Goal: Task Accomplishment & Management: Manage account settings

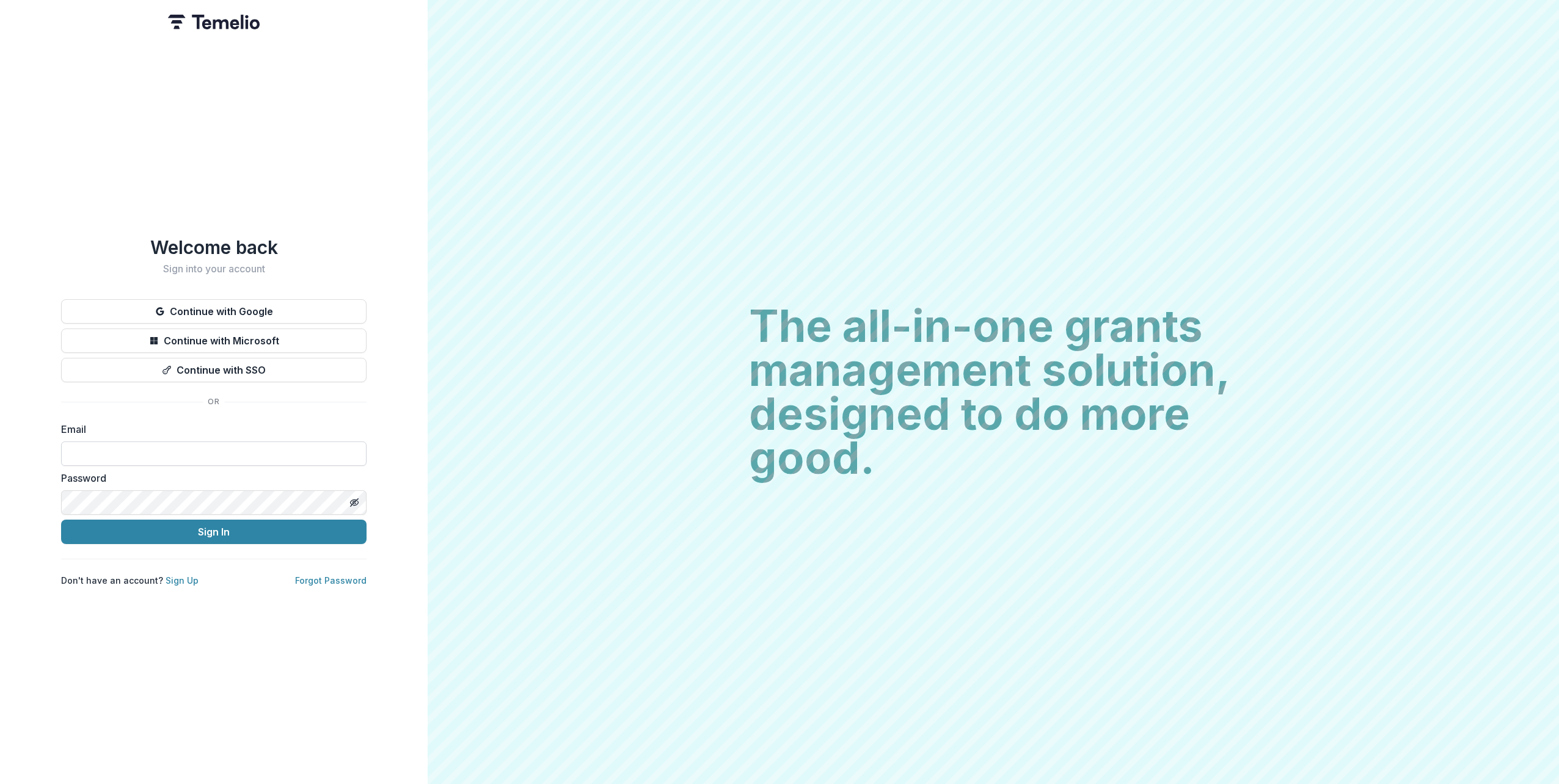
click at [181, 445] on input at bounding box center [214, 454] width 306 height 25
type input "****"
click at [169, 575] on link "Sign Up" at bounding box center [182, 580] width 33 height 10
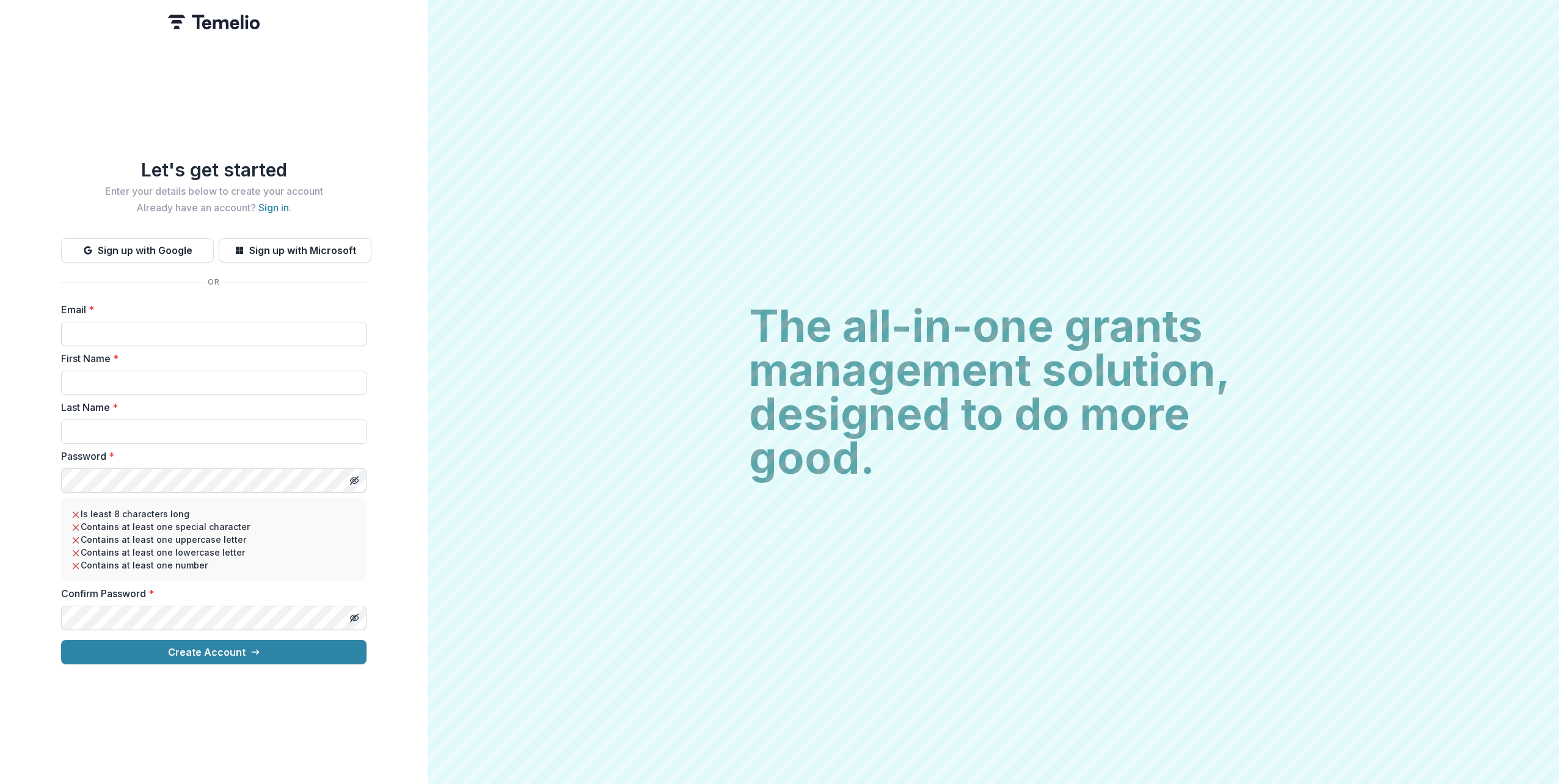
click at [144, 332] on input "Email *" at bounding box center [214, 334] width 306 height 25
type input "**********"
type input "****"
type input "*******"
click at [357, 616] on icon "Toggle password visibility" at bounding box center [354, 618] width 10 height 10
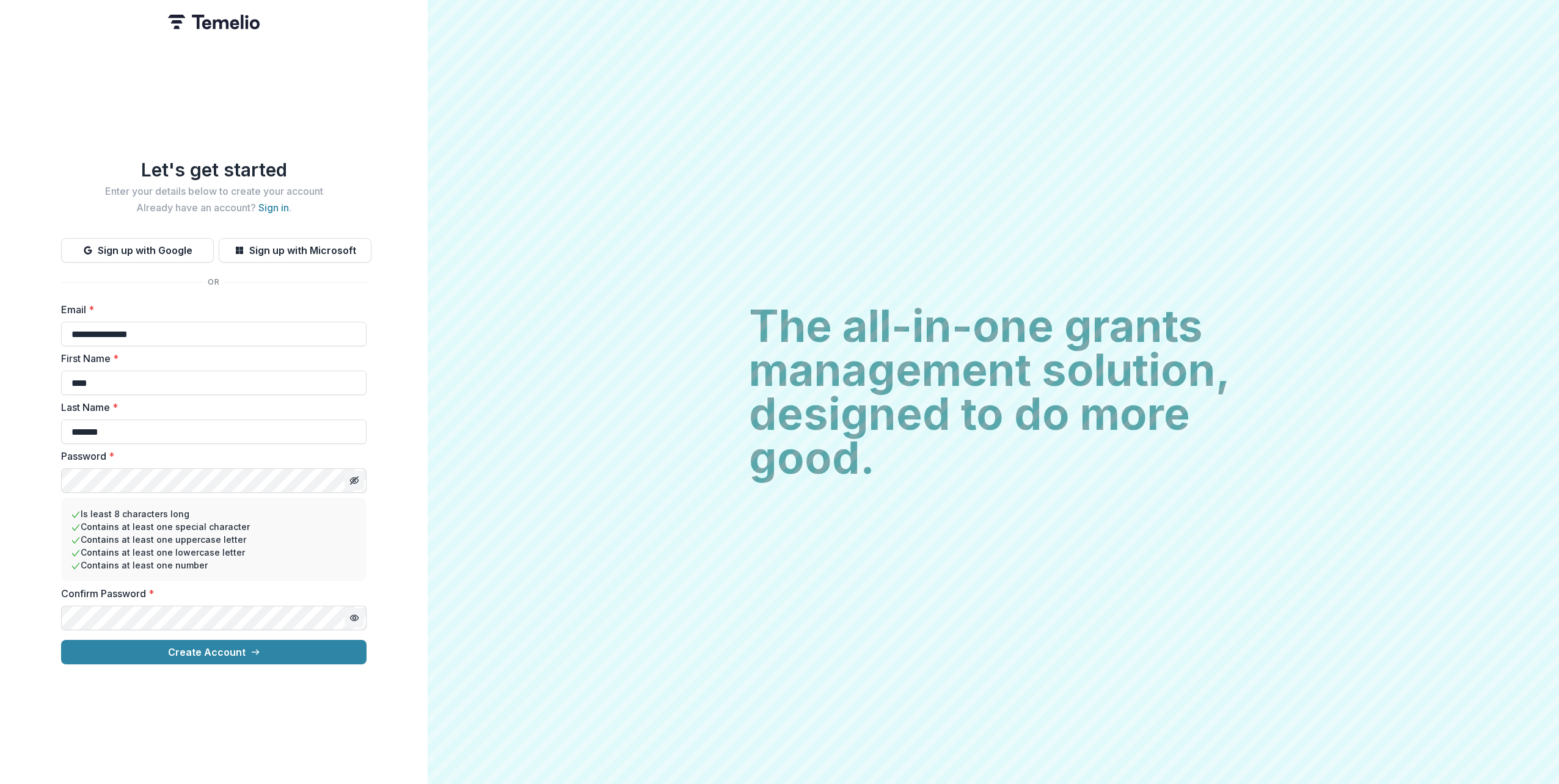
click at [357, 471] on button "Toggle password visibility" at bounding box center [354, 480] width 20 height 20
click at [220, 644] on button "Create Account" at bounding box center [214, 652] width 306 height 25
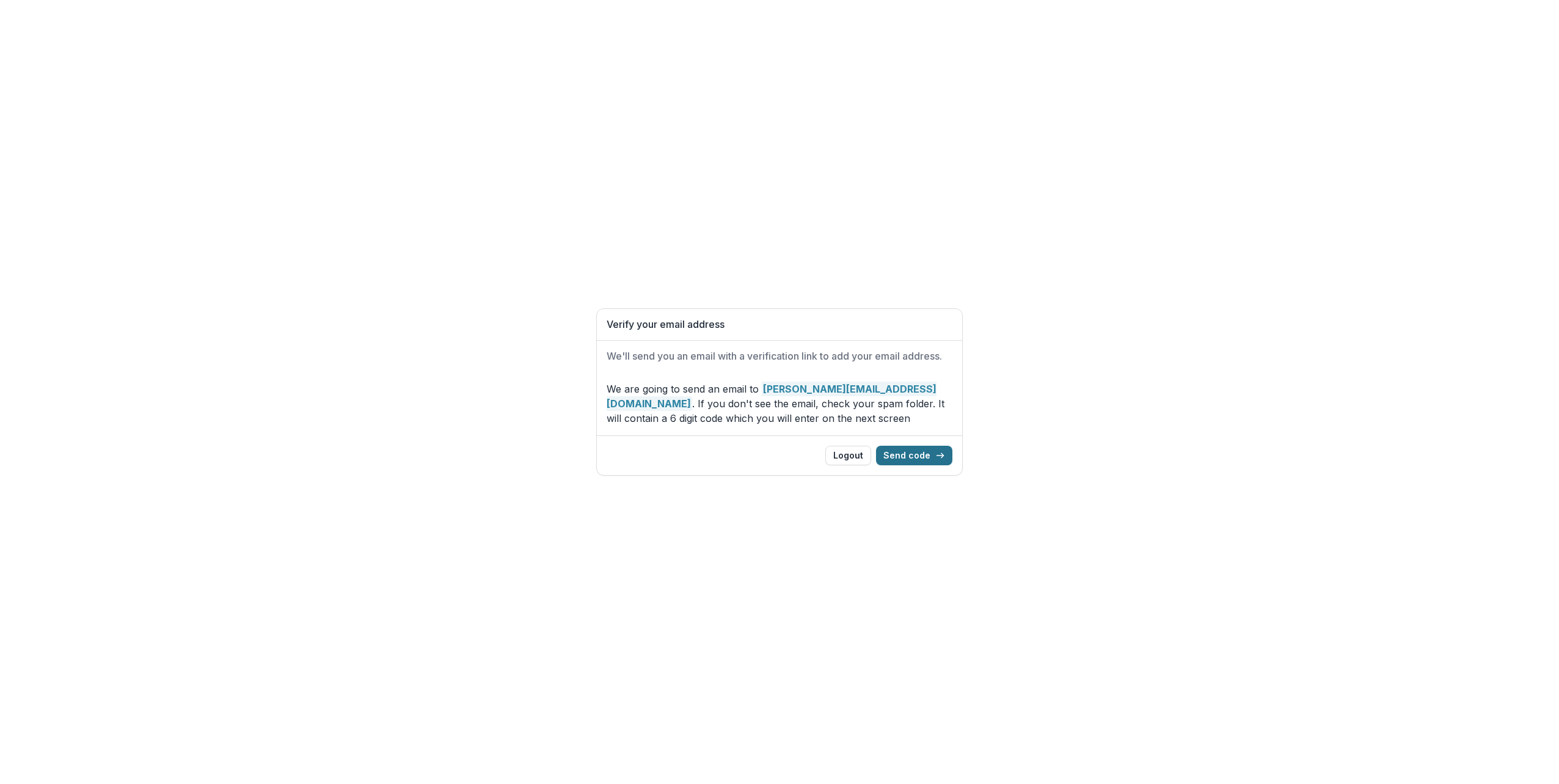
click at [924, 458] on button "Send code" at bounding box center [914, 456] width 76 height 20
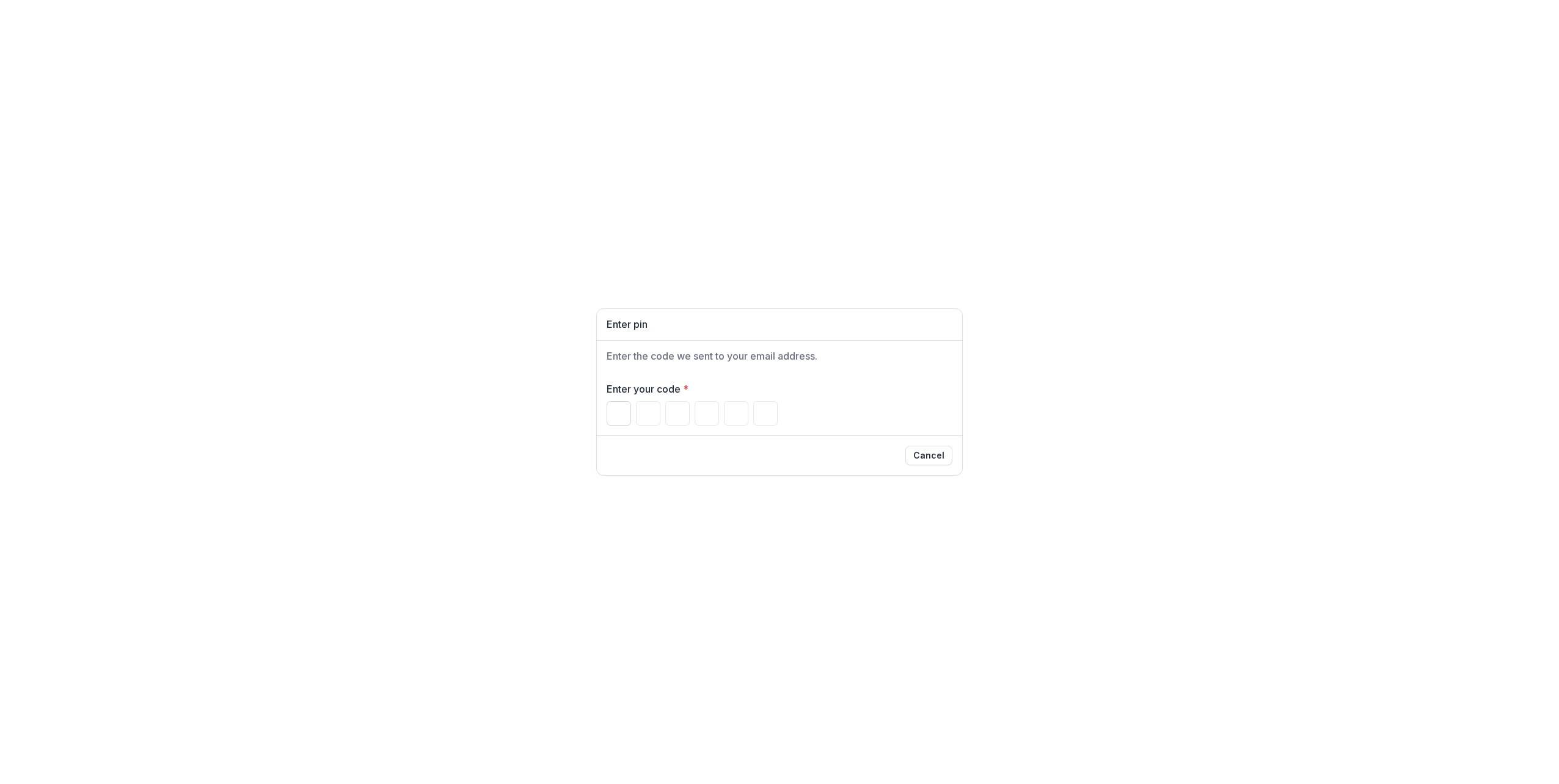
click at [611, 410] on input "Please enter your pin code" at bounding box center [619, 413] width 25 height 25
type input "*"
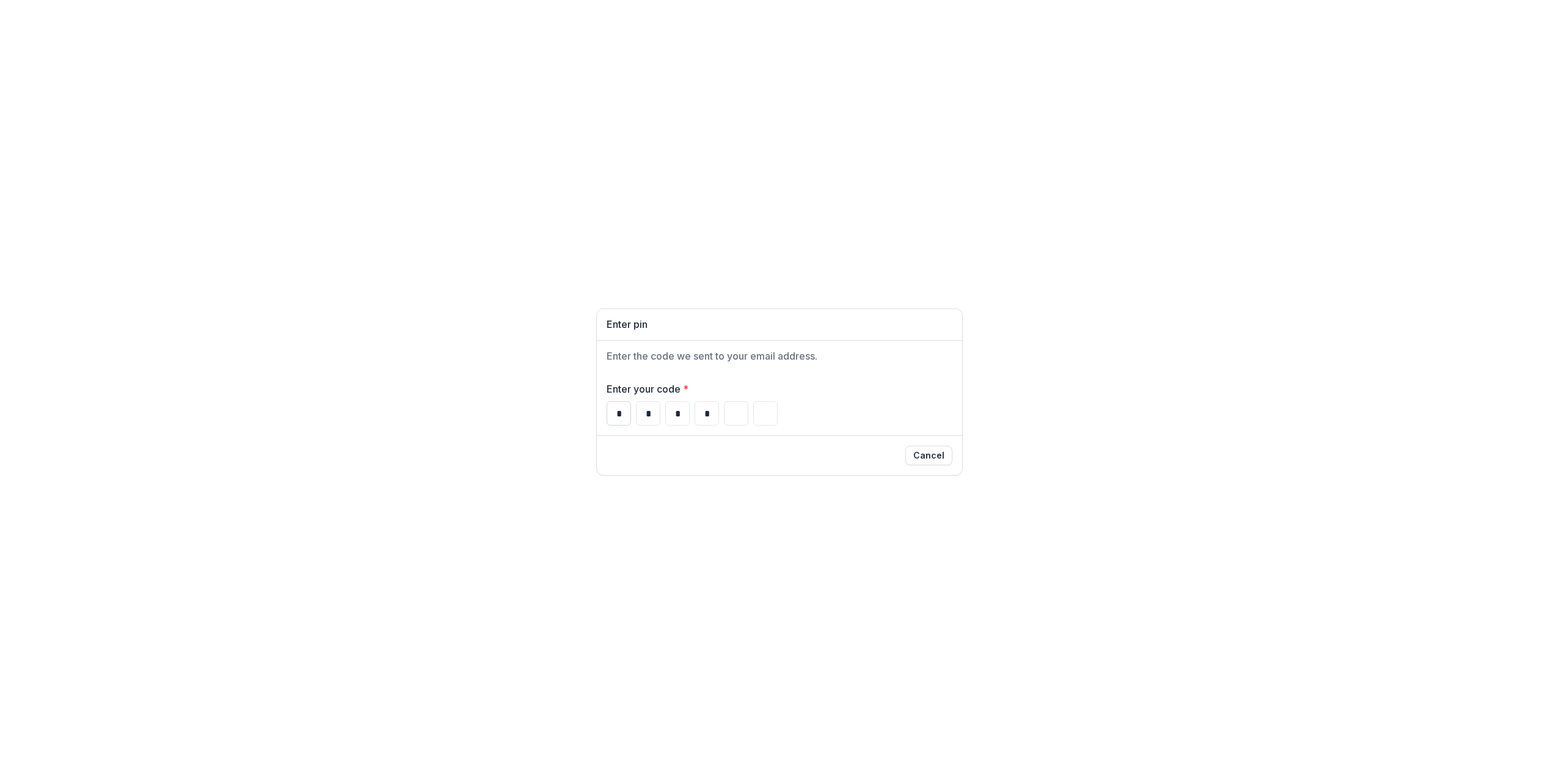
type input "*"
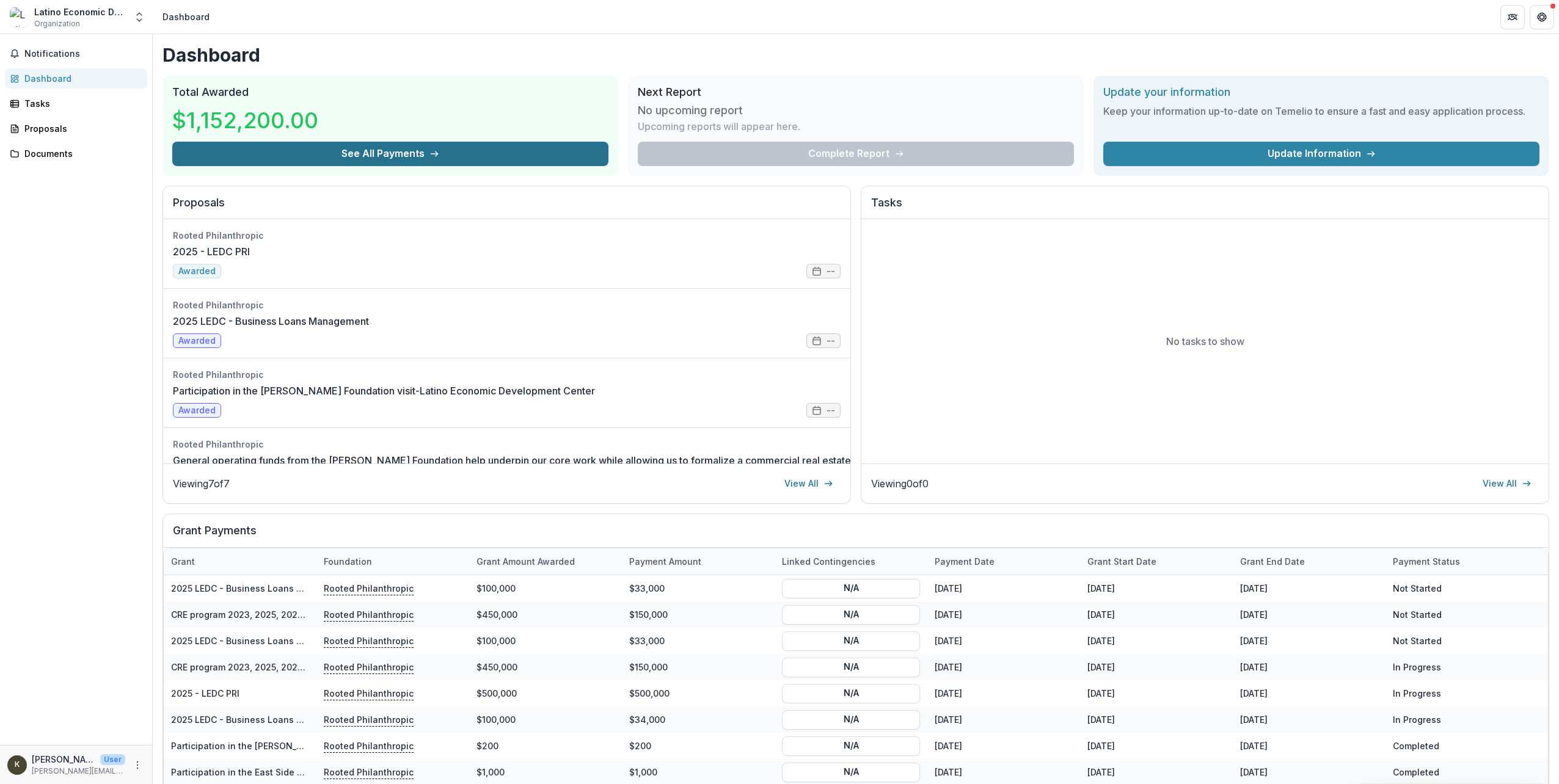
click at [476, 158] on button "See All Payments" at bounding box center [391, 154] width 436 height 25
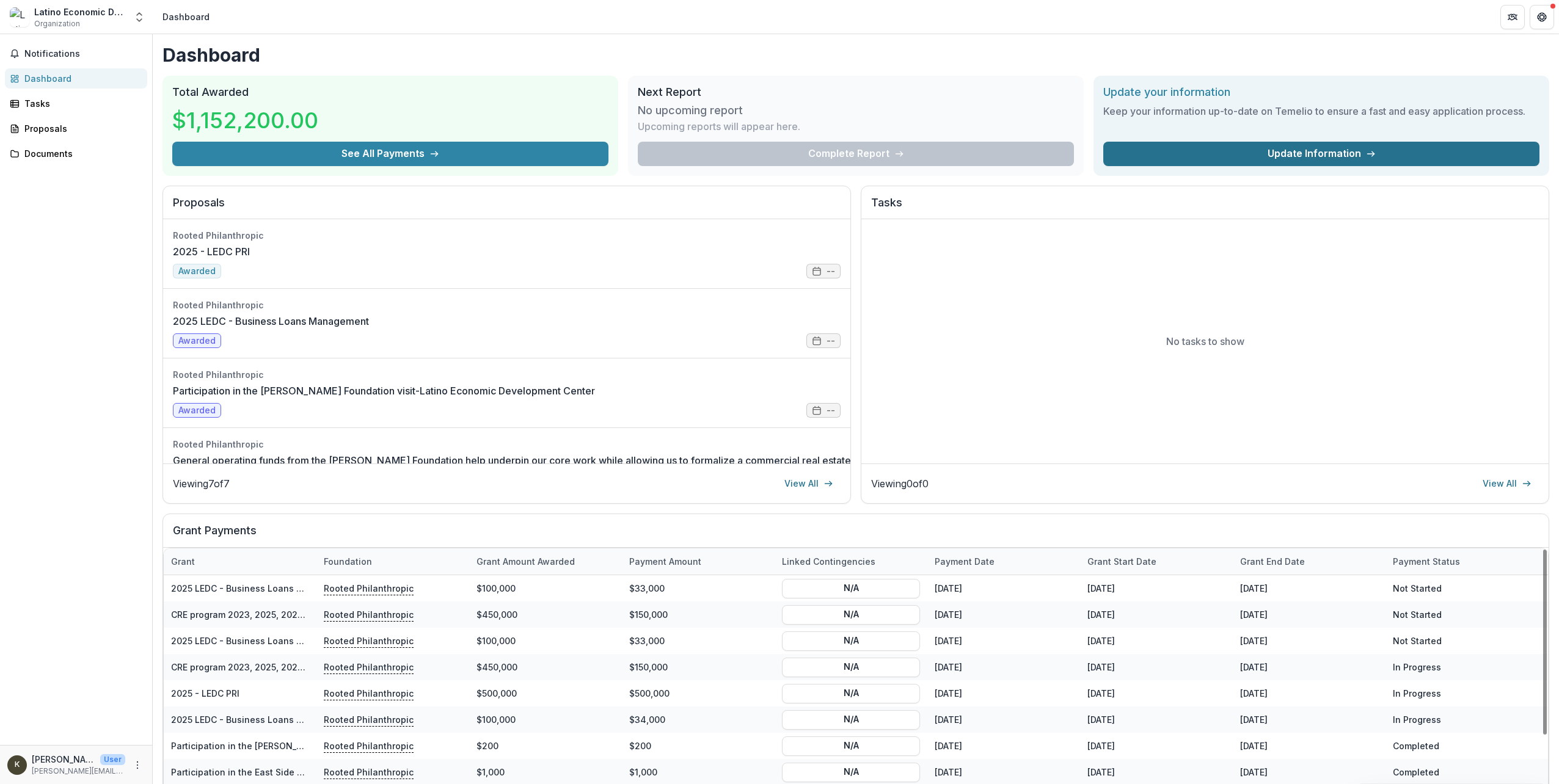
click at [1182, 152] on link "Update Information" at bounding box center [1321, 154] width 436 height 25
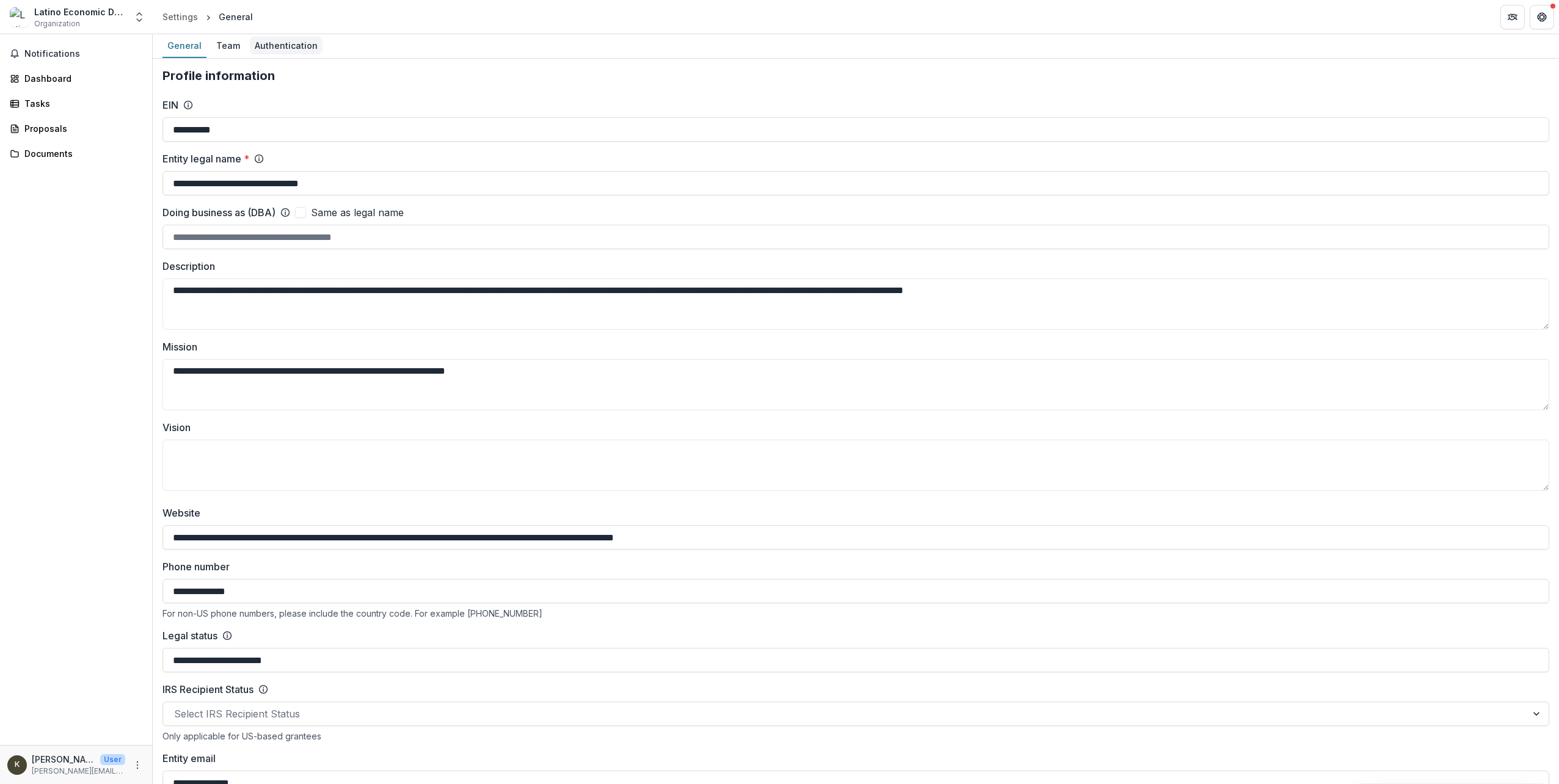
click at [278, 42] on div "Authentication" at bounding box center [286, 45] width 73 height 18
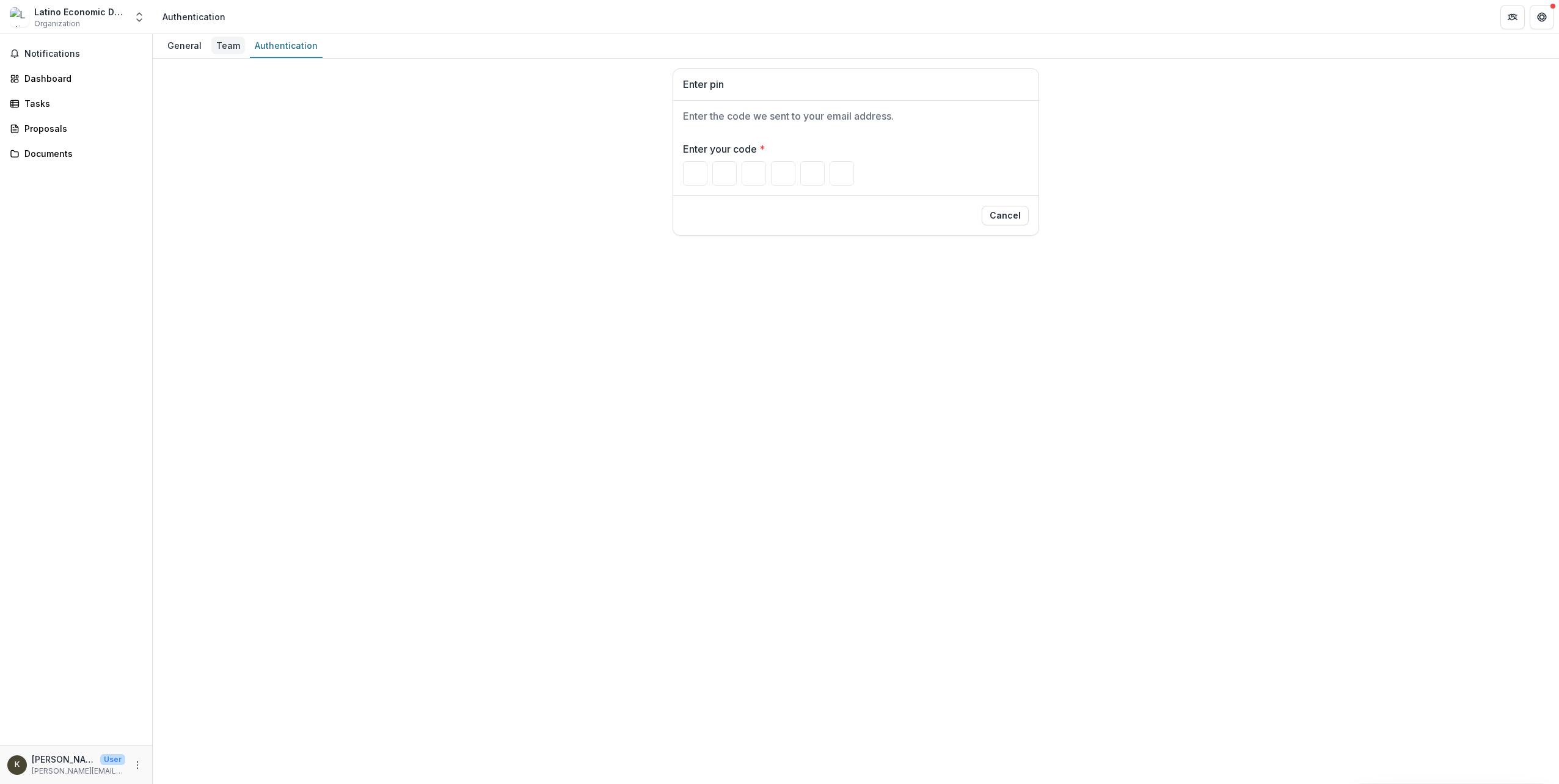
click at [232, 47] on div "Team" at bounding box center [228, 45] width 34 height 18
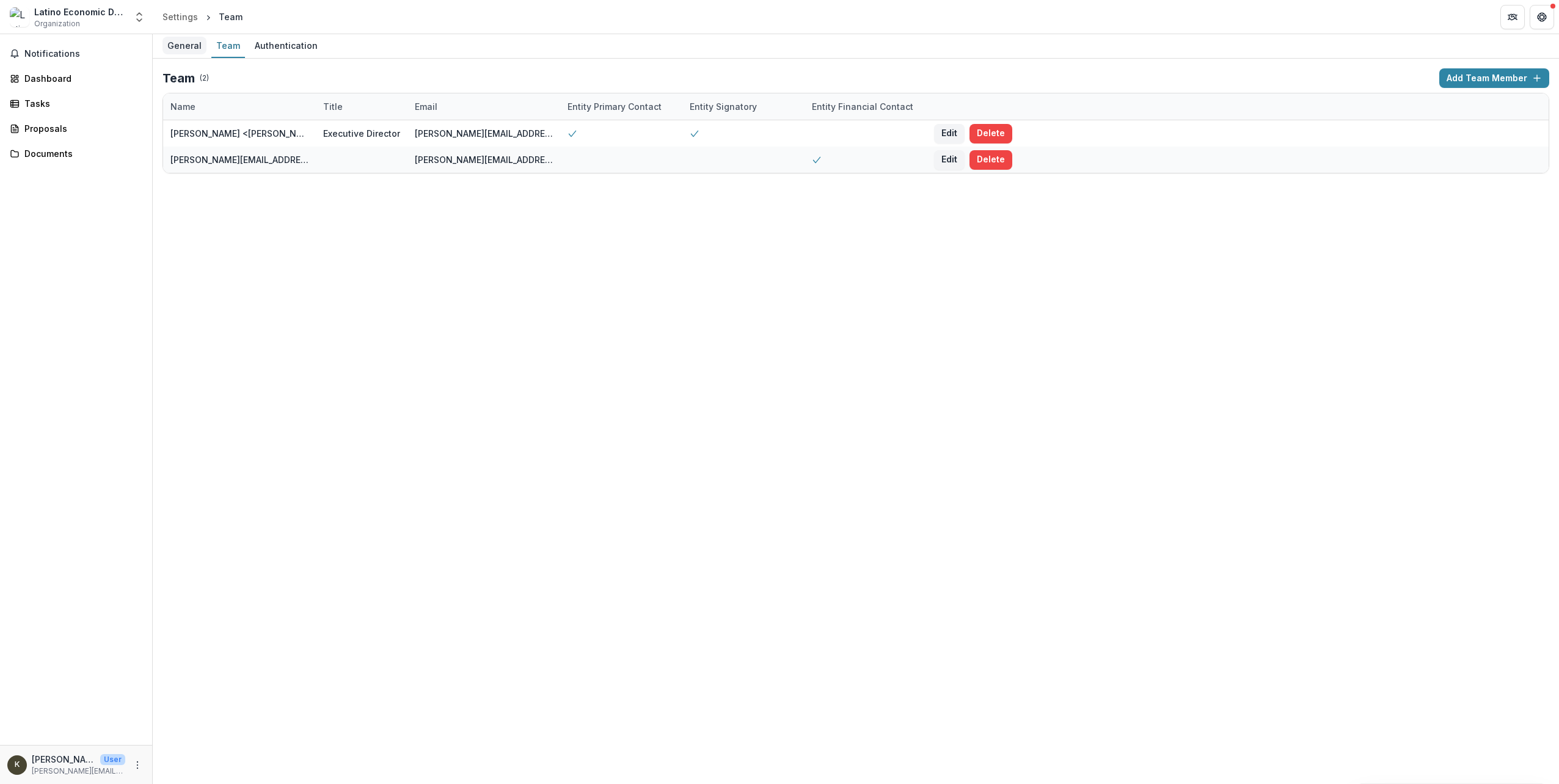
click at [196, 49] on div "General" at bounding box center [184, 45] width 44 height 18
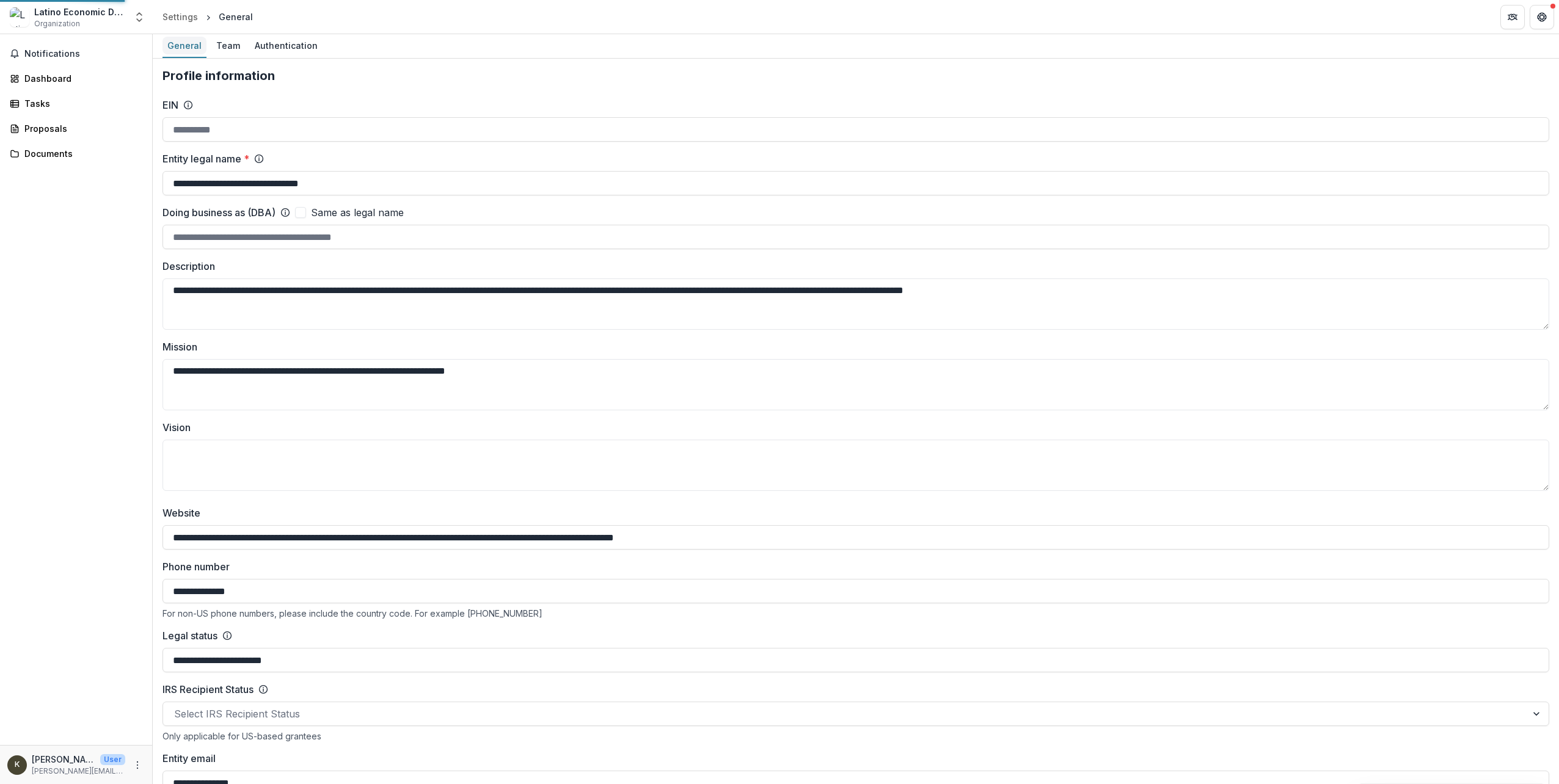
type input "**********"
click at [138, 18] on icon "Open entity switcher" at bounding box center [139, 17] width 12 height 12
click at [75, 94] on link "Team Settings" at bounding box center [89, 93] width 171 height 20
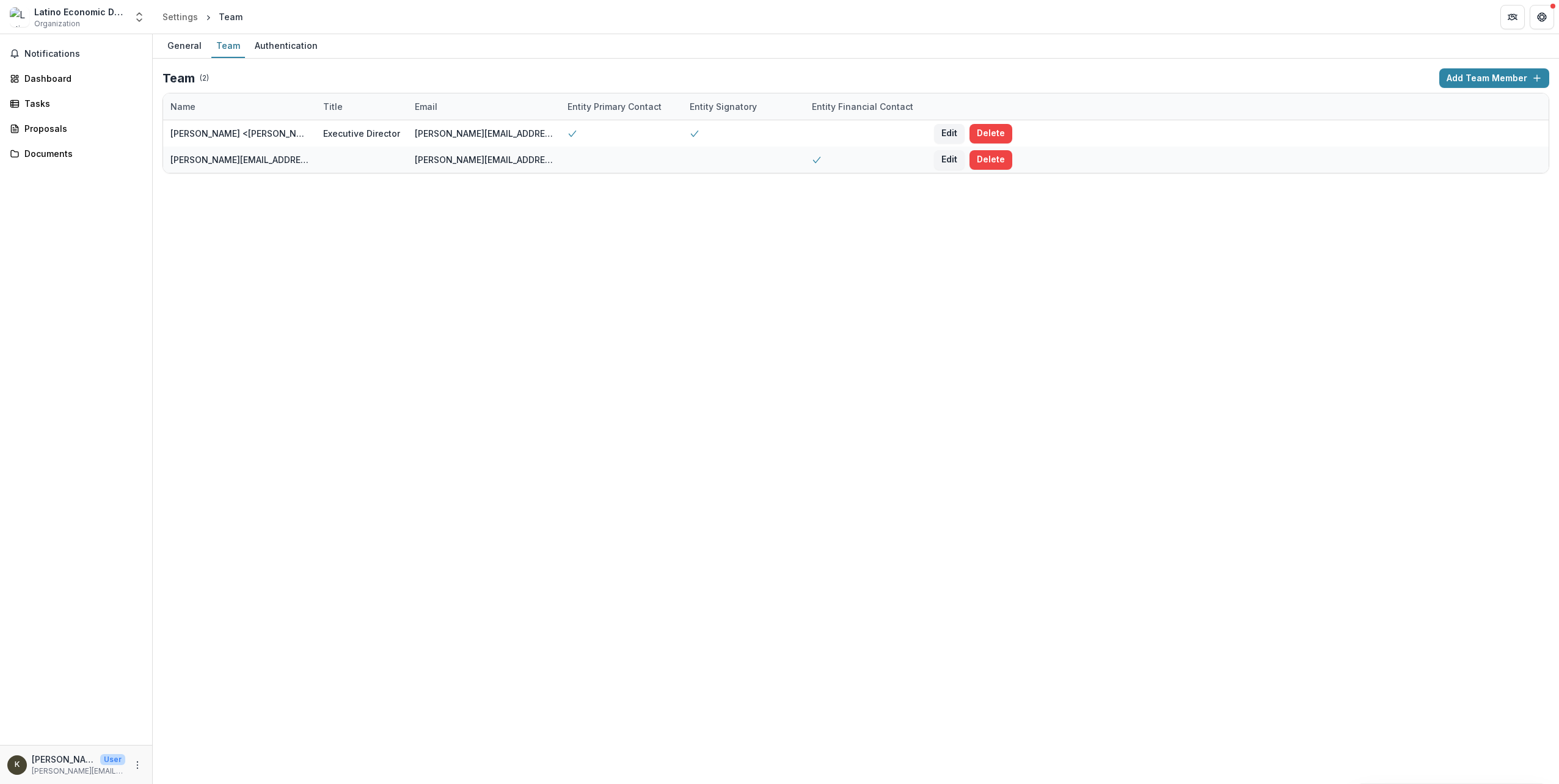
click at [125, 16] on div "Latino Economic Development Center" at bounding box center [80, 12] width 92 height 13
click at [134, 19] on icon "Open entity switcher" at bounding box center [139, 17] width 12 height 12
click at [88, 111] on link "Settings" at bounding box center [89, 113] width 171 height 20
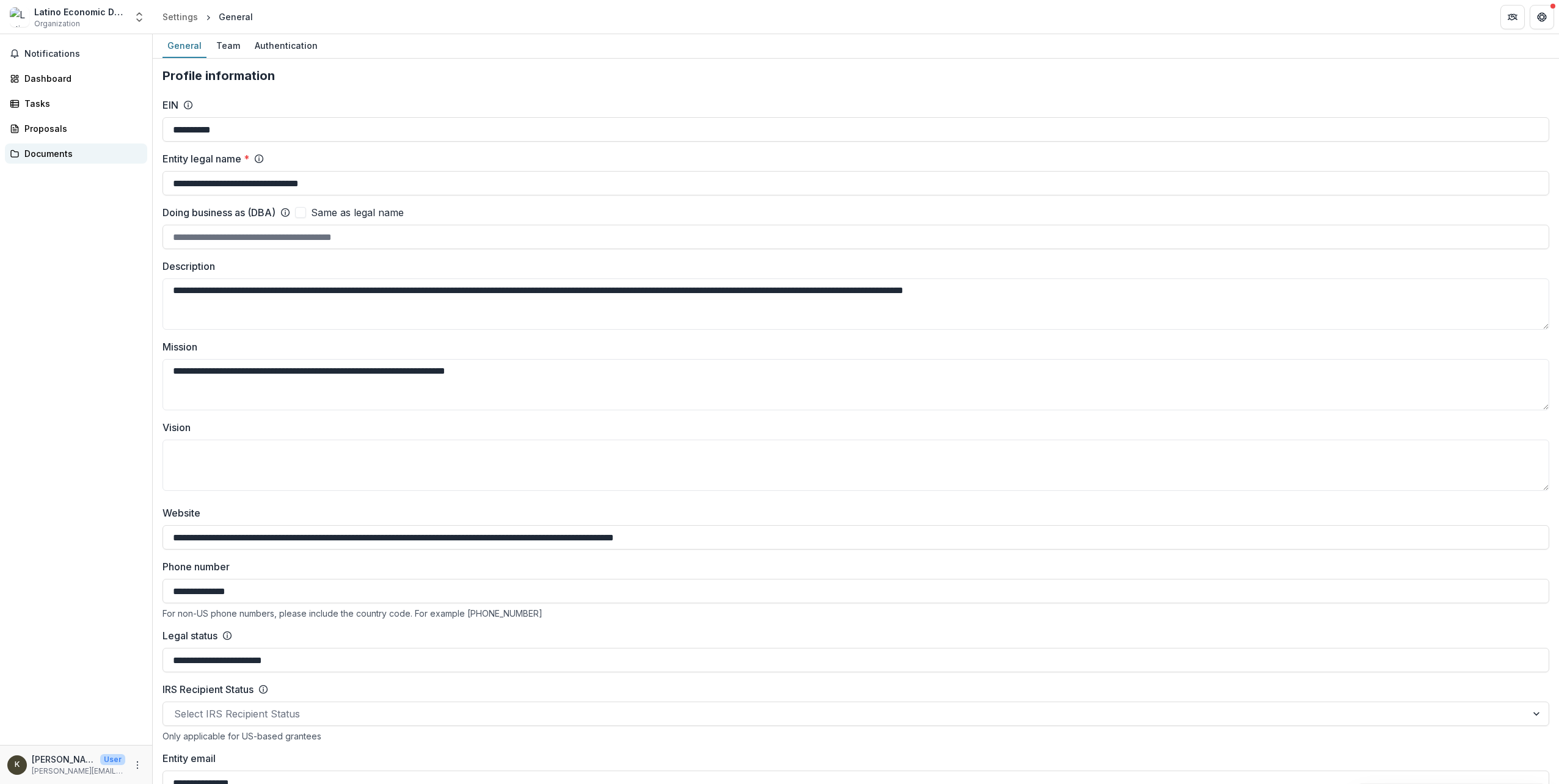
click at [54, 155] on div "Documents" at bounding box center [81, 153] width 113 height 13
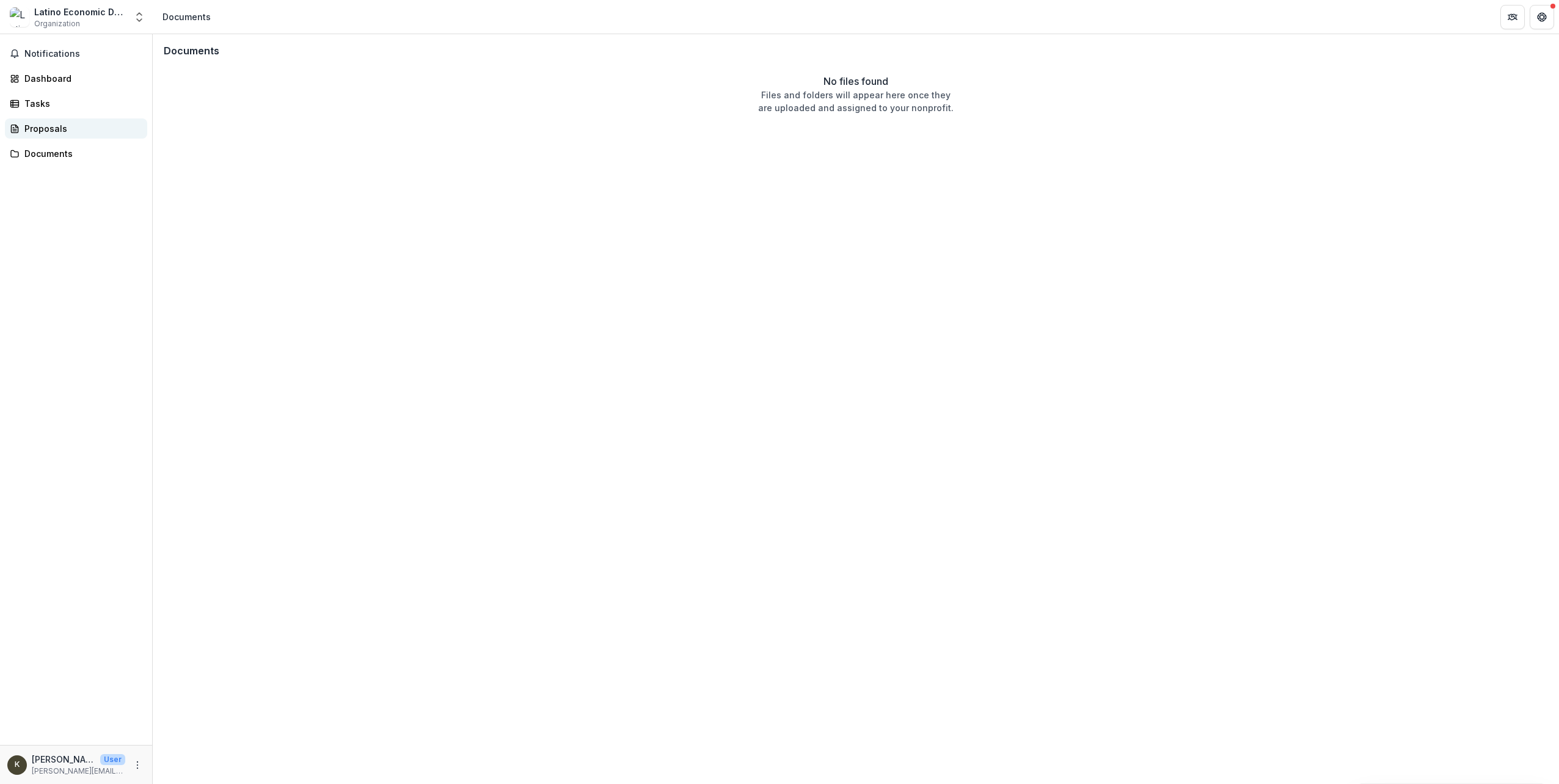
click at [50, 129] on div "Proposals" at bounding box center [81, 128] width 113 height 13
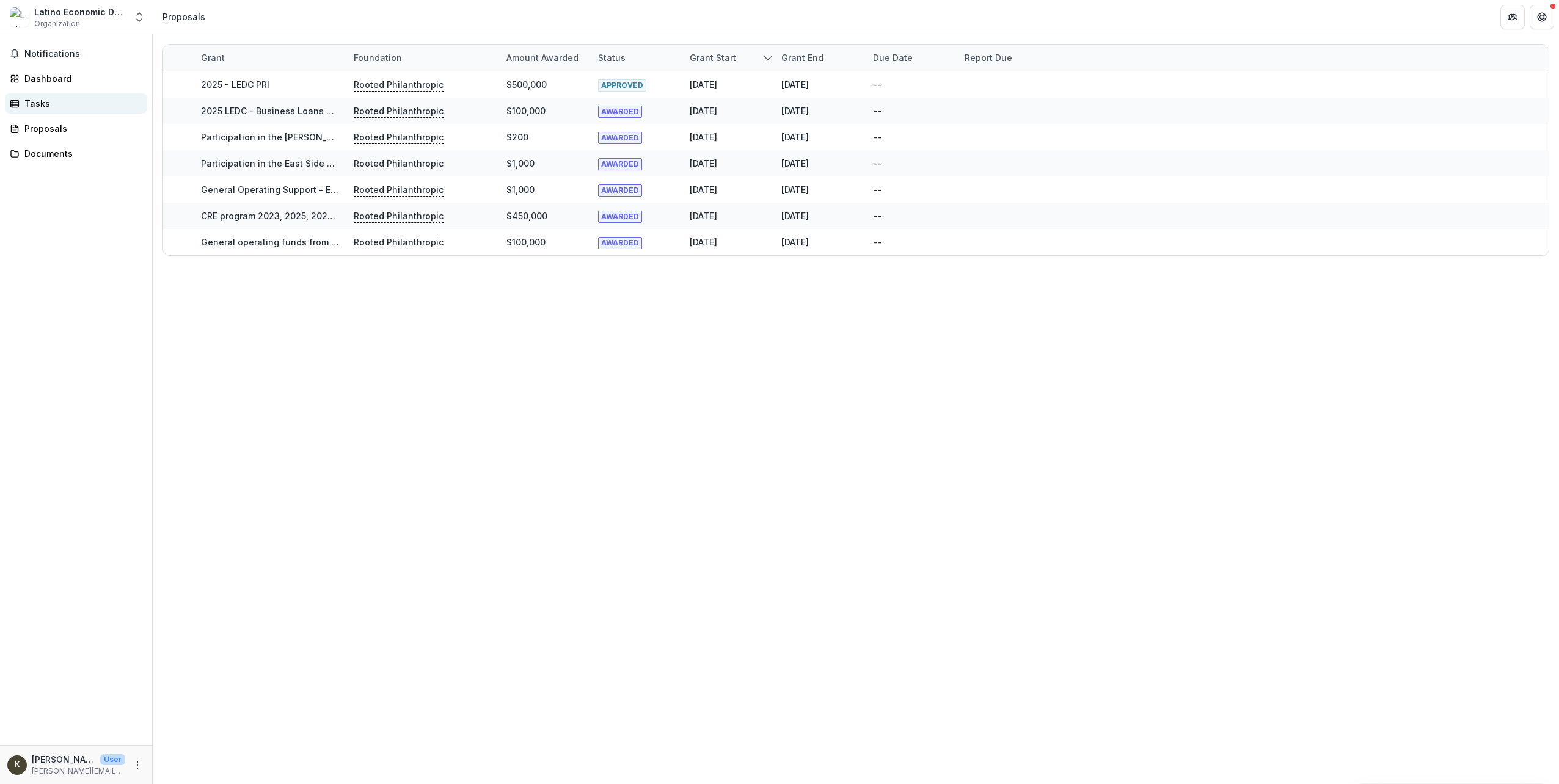
click at [44, 107] on div "Tasks" at bounding box center [81, 103] width 113 height 13
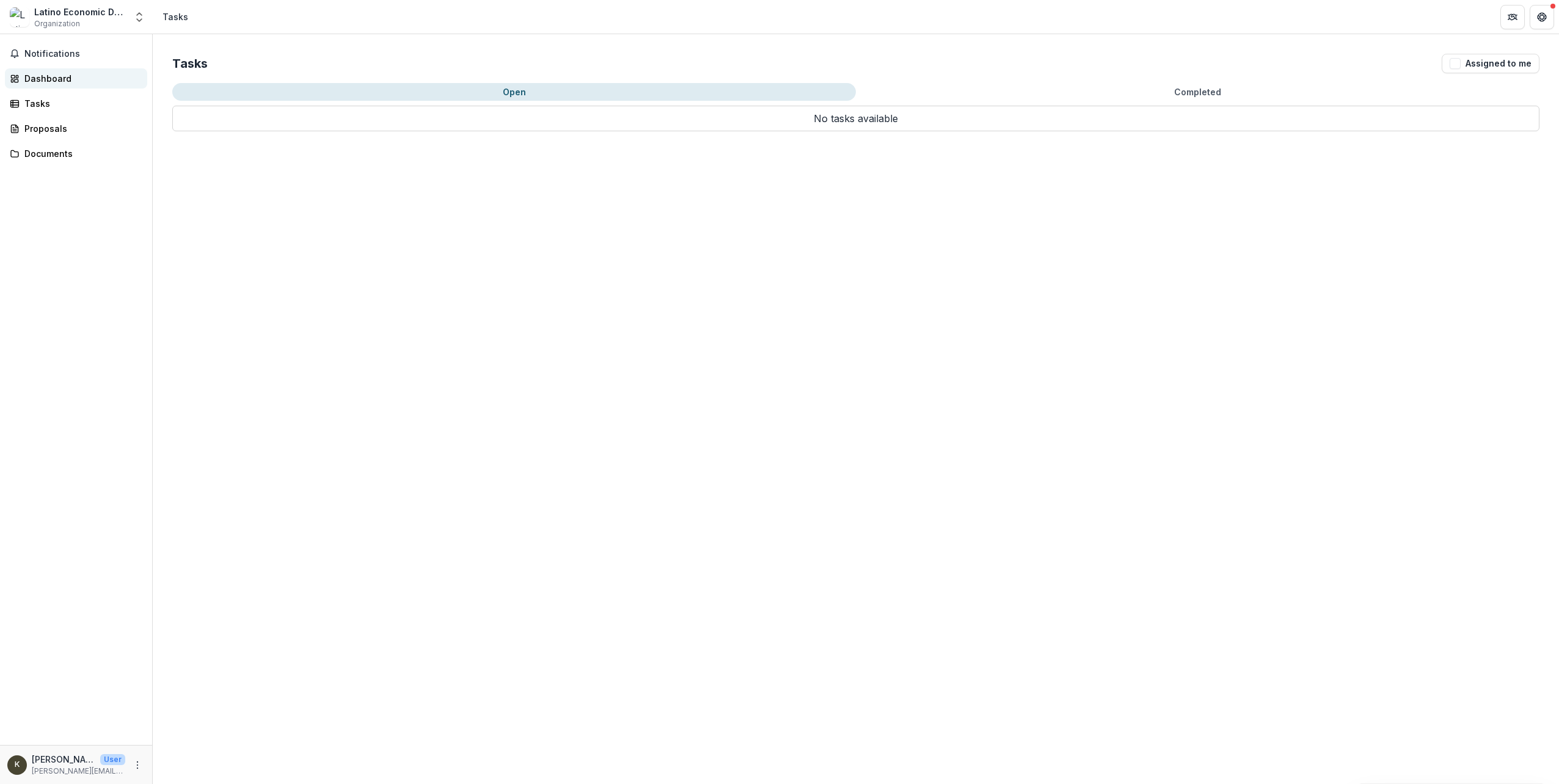
click at [44, 76] on div "Dashboard" at bounding box center [81, 78] width 113 height 13
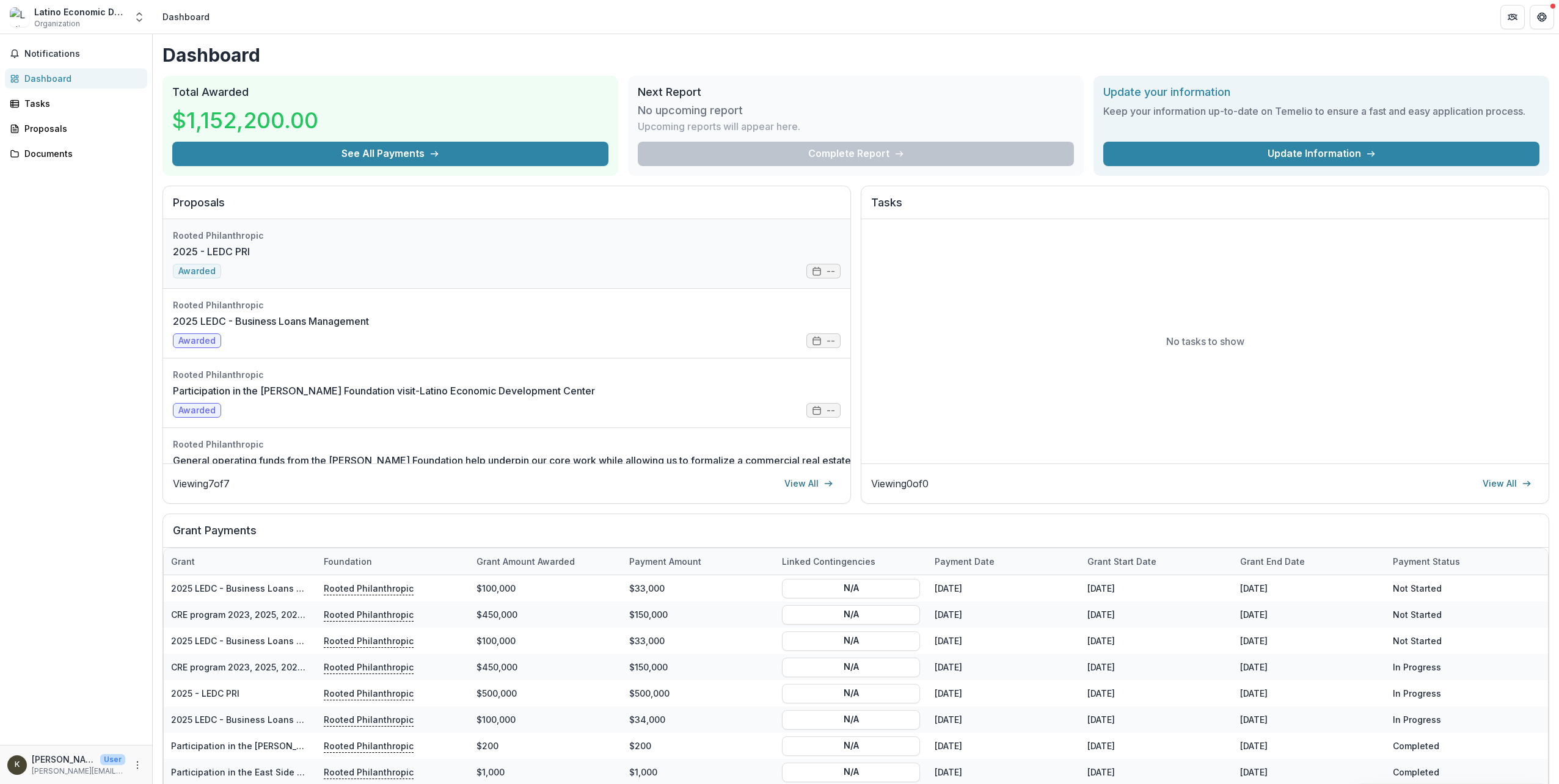
click at [250, 259] on link "2025 - LEDC PRI" at bounding box center [211, 252] width 77 height 15
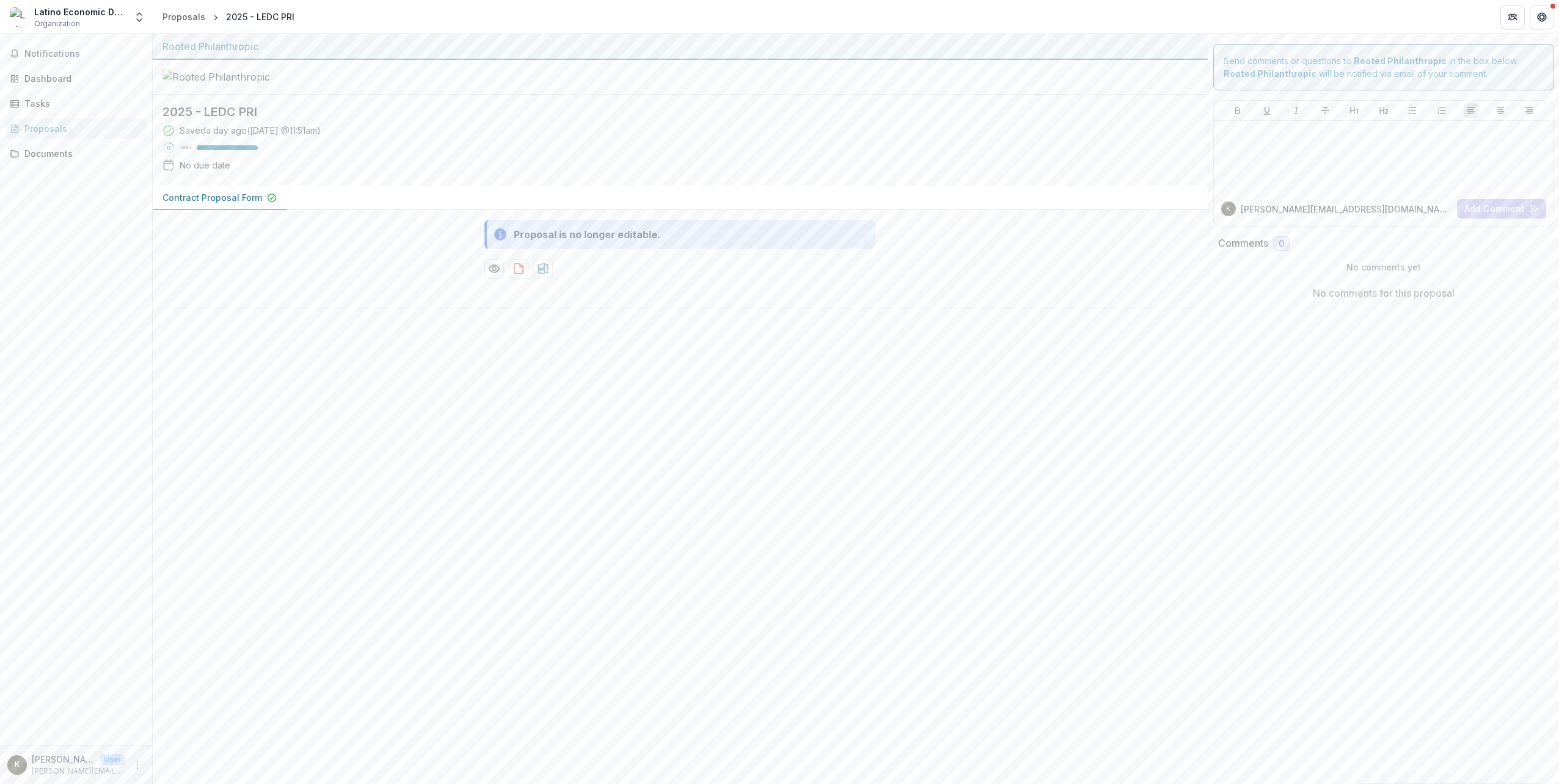
click at [46, 131] on div "Proposals" at bounding box center [81, 128] width 113 height 13
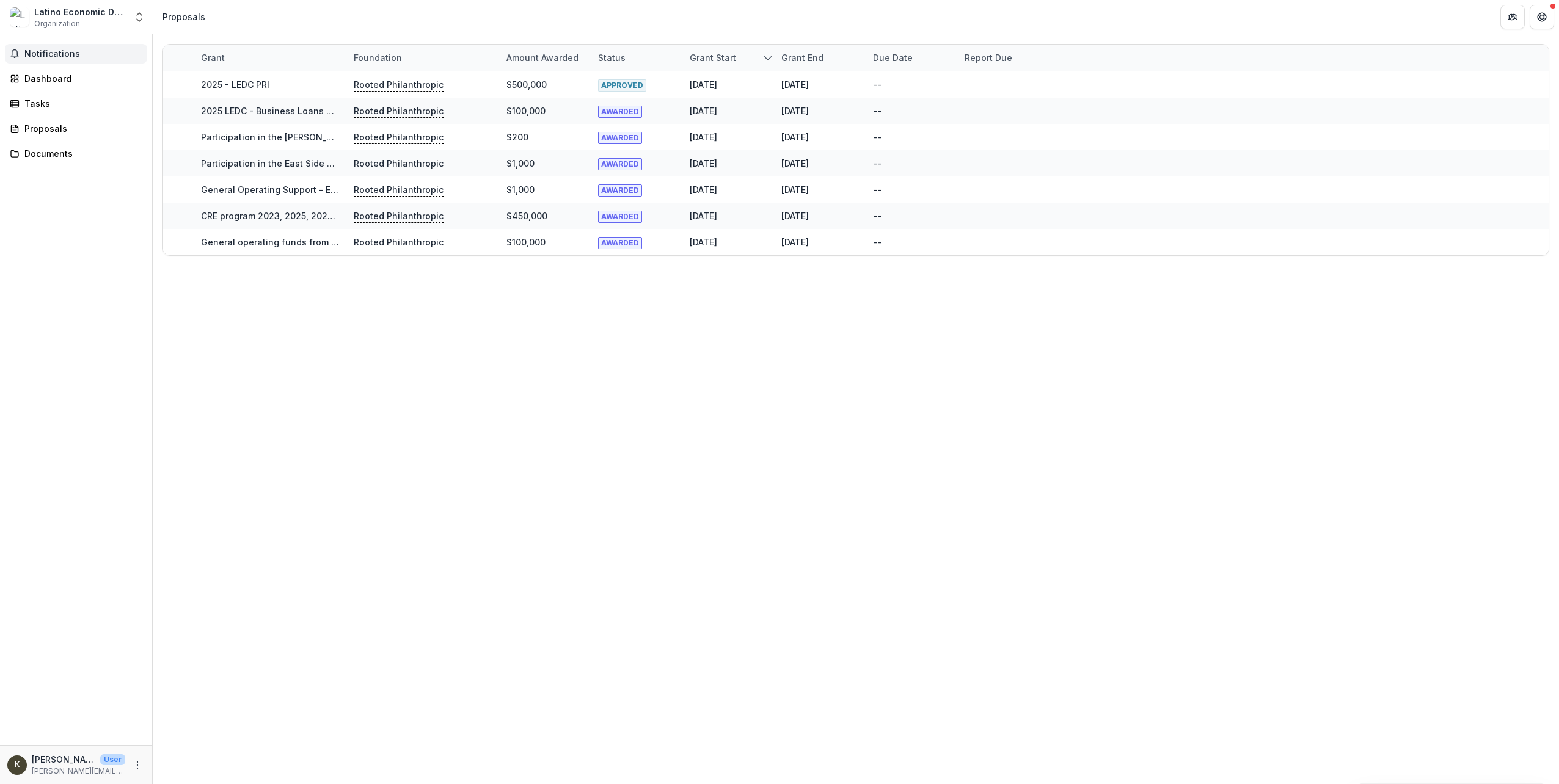
click at [47, 51] on span "Notifications" at bounding box center [83, 54] width 118 height 10
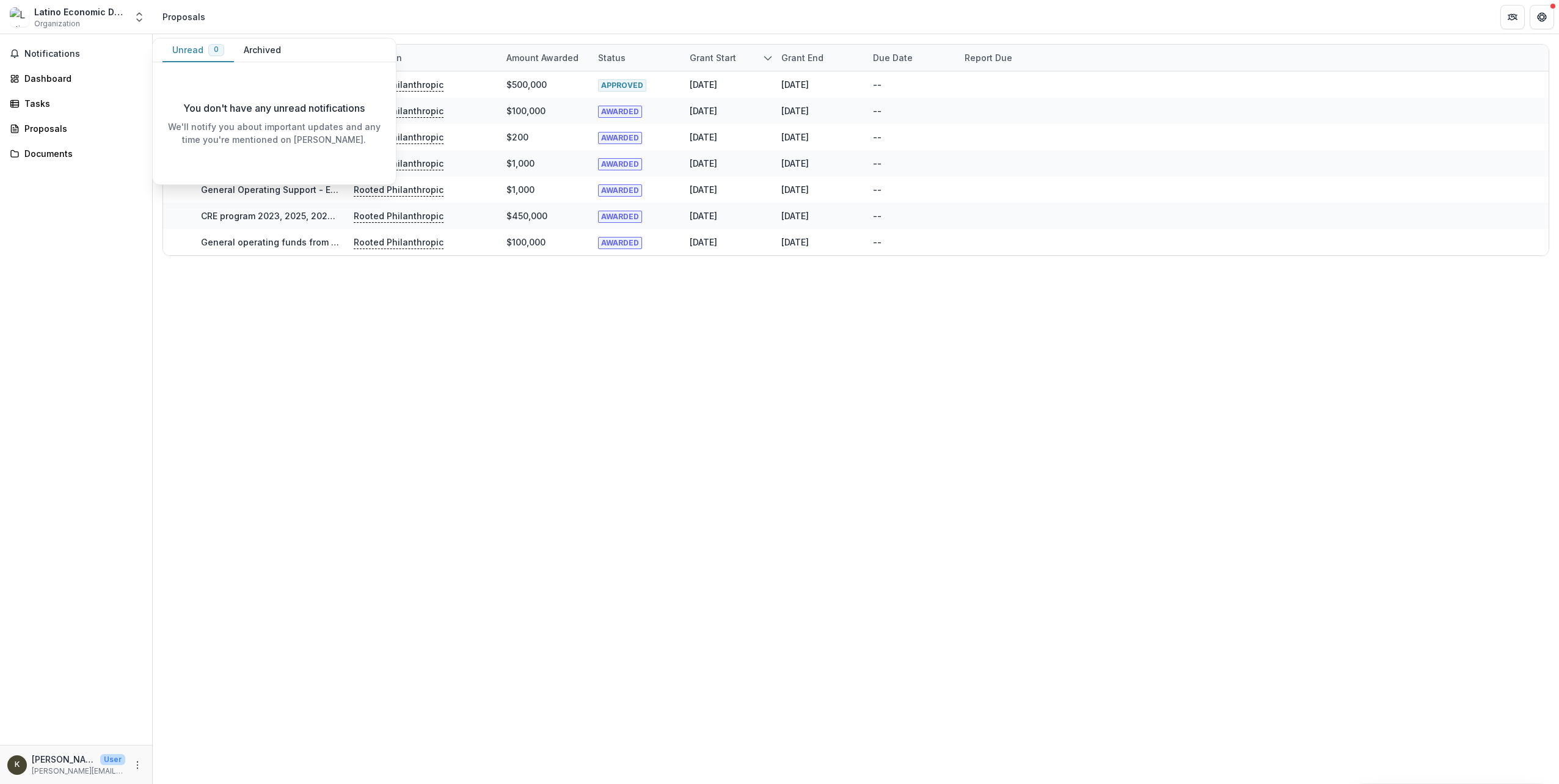
click at [53, 20] on span "Organization" at bounding box center [57, 24] width 46 height 11
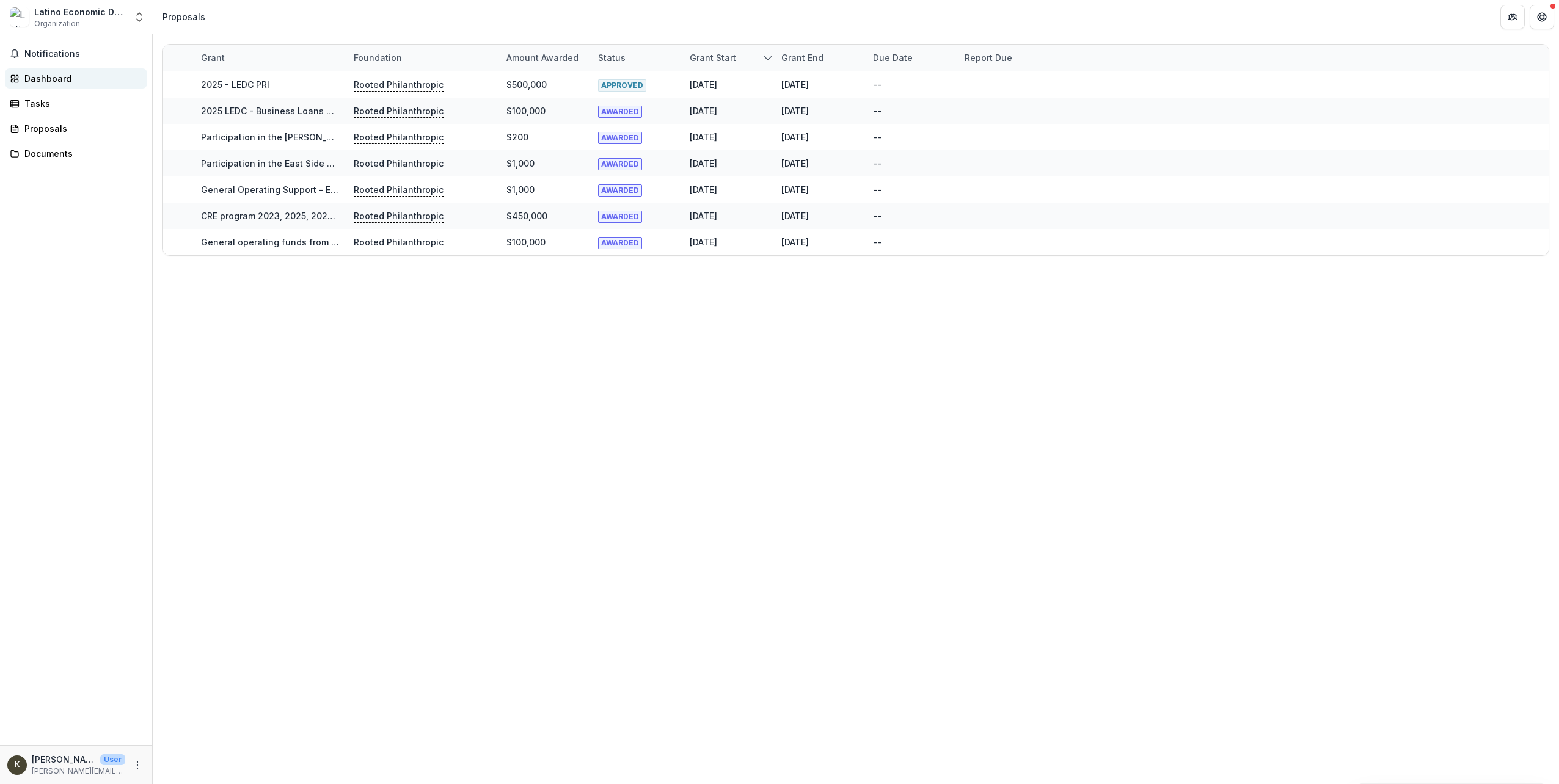
click at [39, 78] on div "Dashboard" at bounding box center [81, 78] width 113 height 13
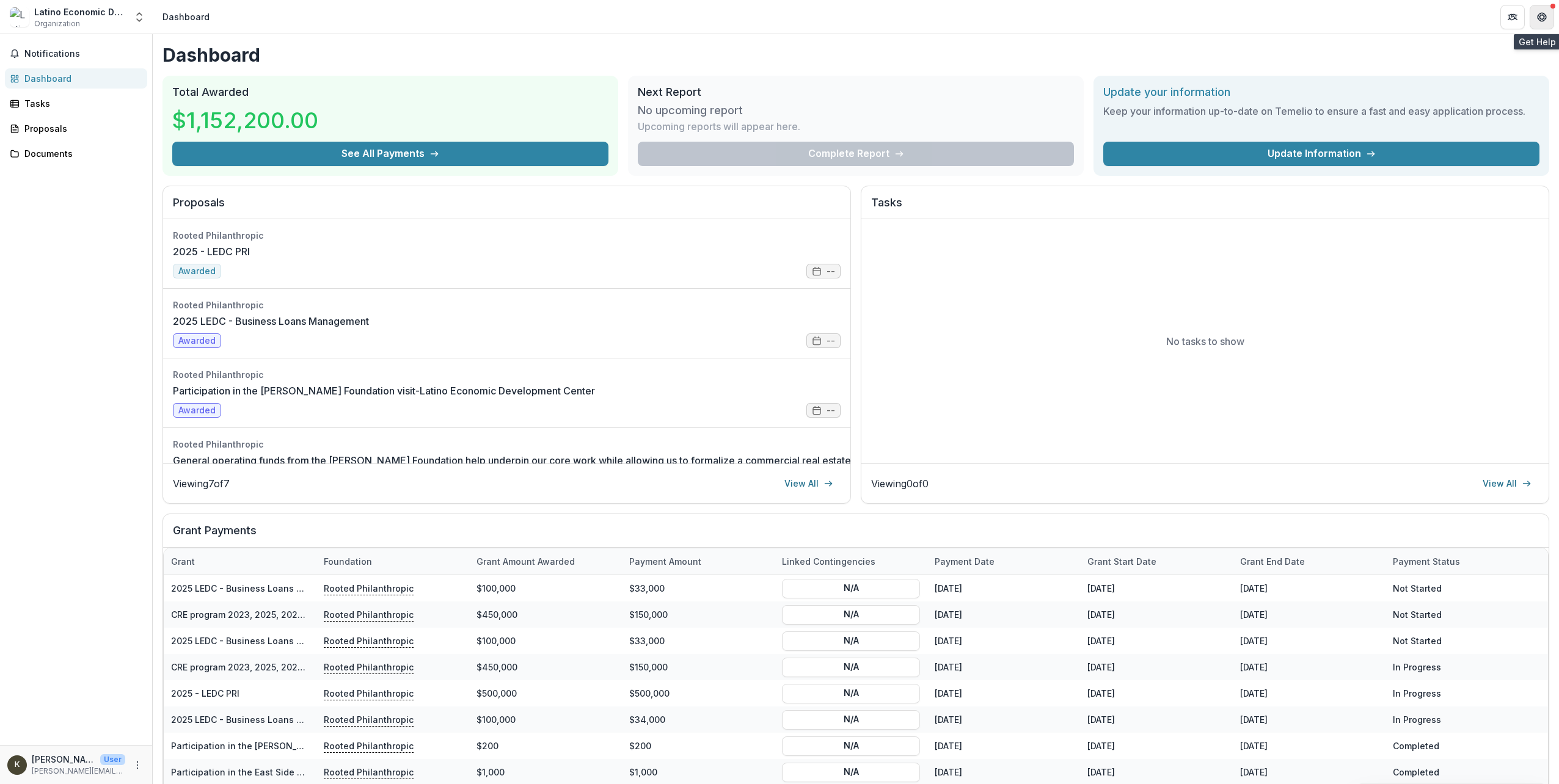
click at [1539, 18] on icon "Get Help" at bounding box center [1542, 17] width 10 height 10
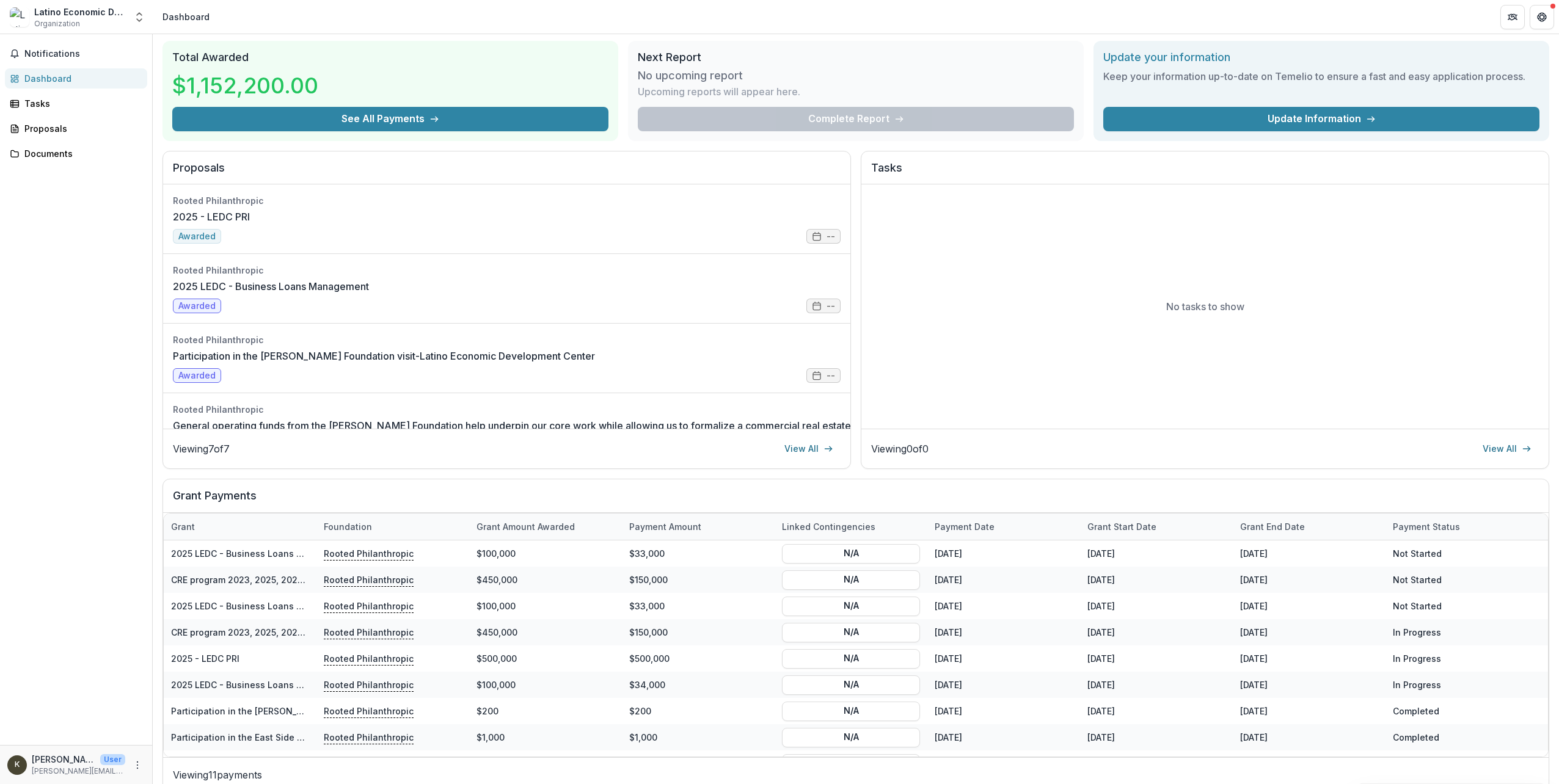
scroll to position [53, 0]
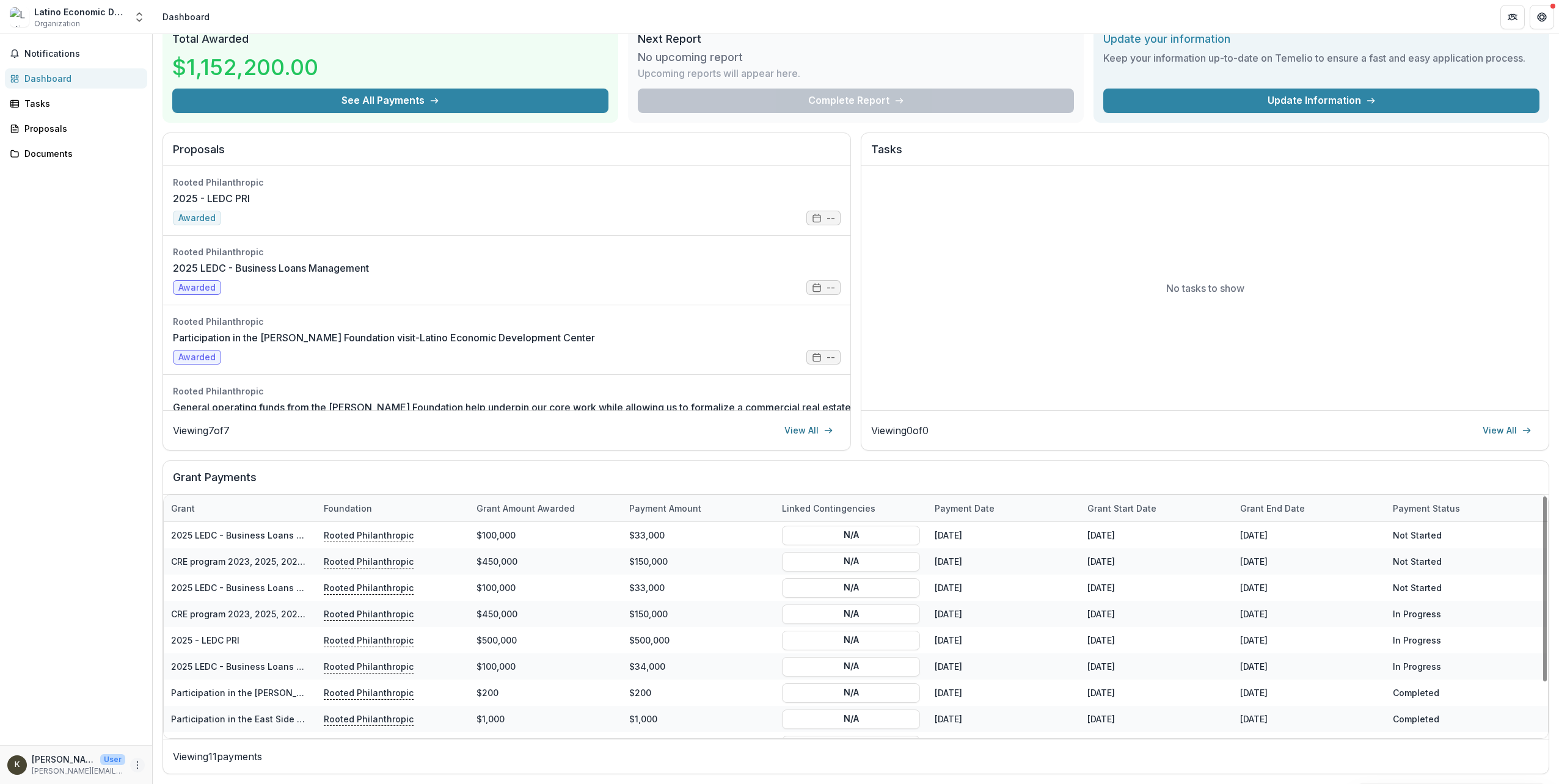
click at [136, 766] on icon "More" at bounding box center [137, 765] width 10 height 10
click at [172, 738] on link "Settings" at bounding box center [218, 739] width 131 height 20
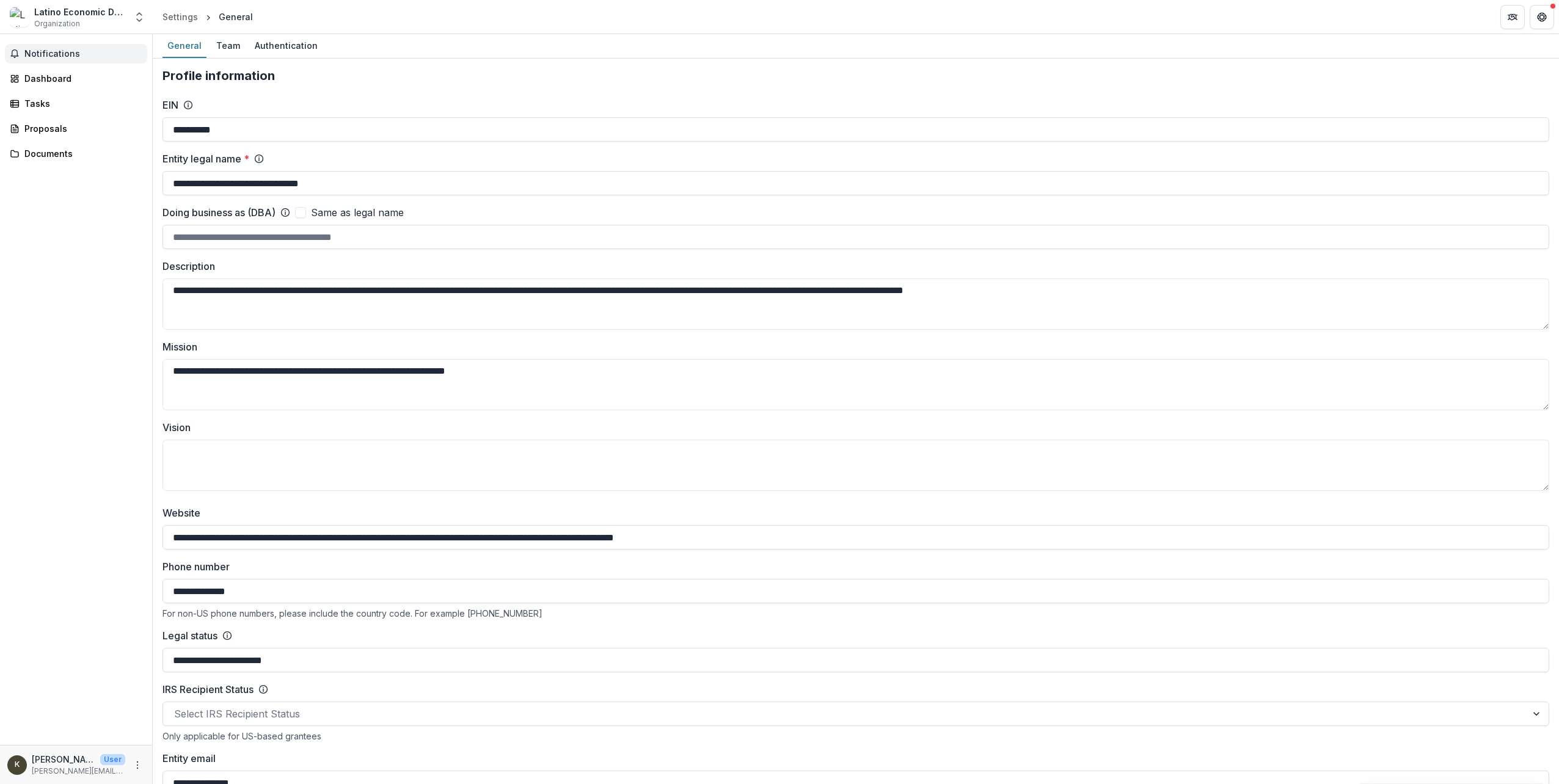
click at [84, 55] on span "Notifications" at bounding box center [83, 54] width 118 height 10
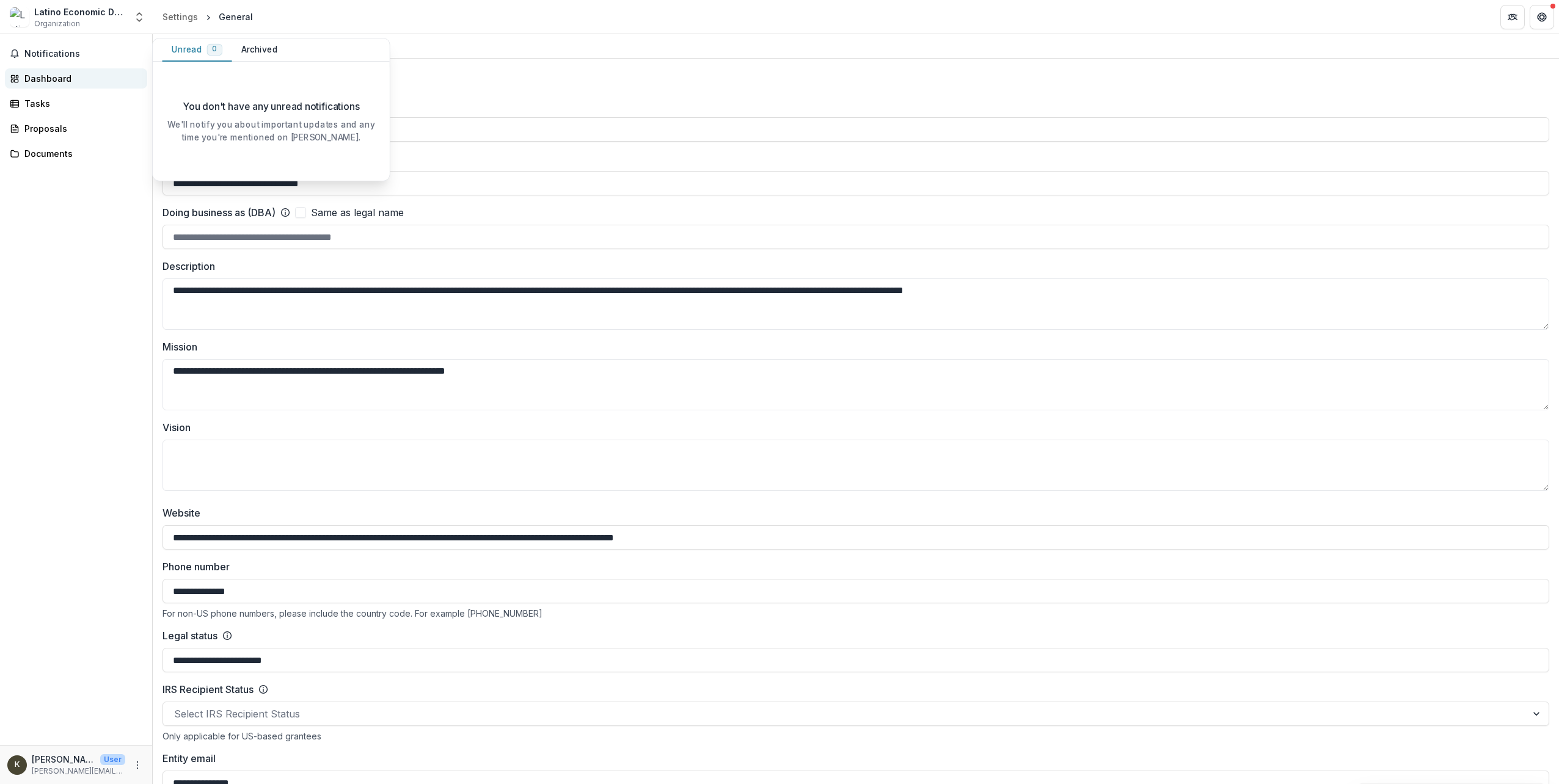
click at [65, 84] on div "Dashboard" at bounding box center [81, 78] width 113 height 13
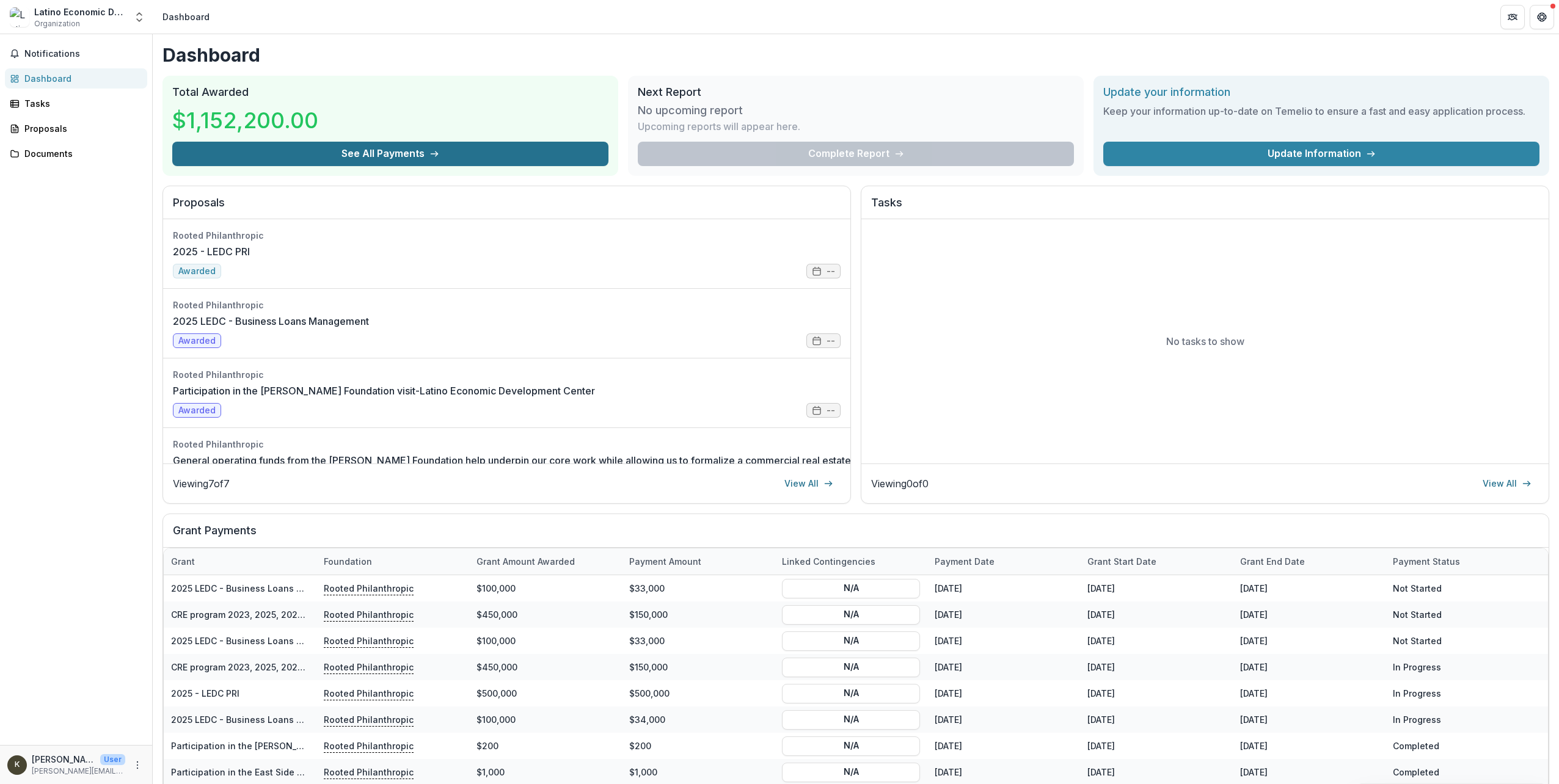
click at [481, 155] on button "See All Payments" at bounding box center [391, 154] width 436 height 25
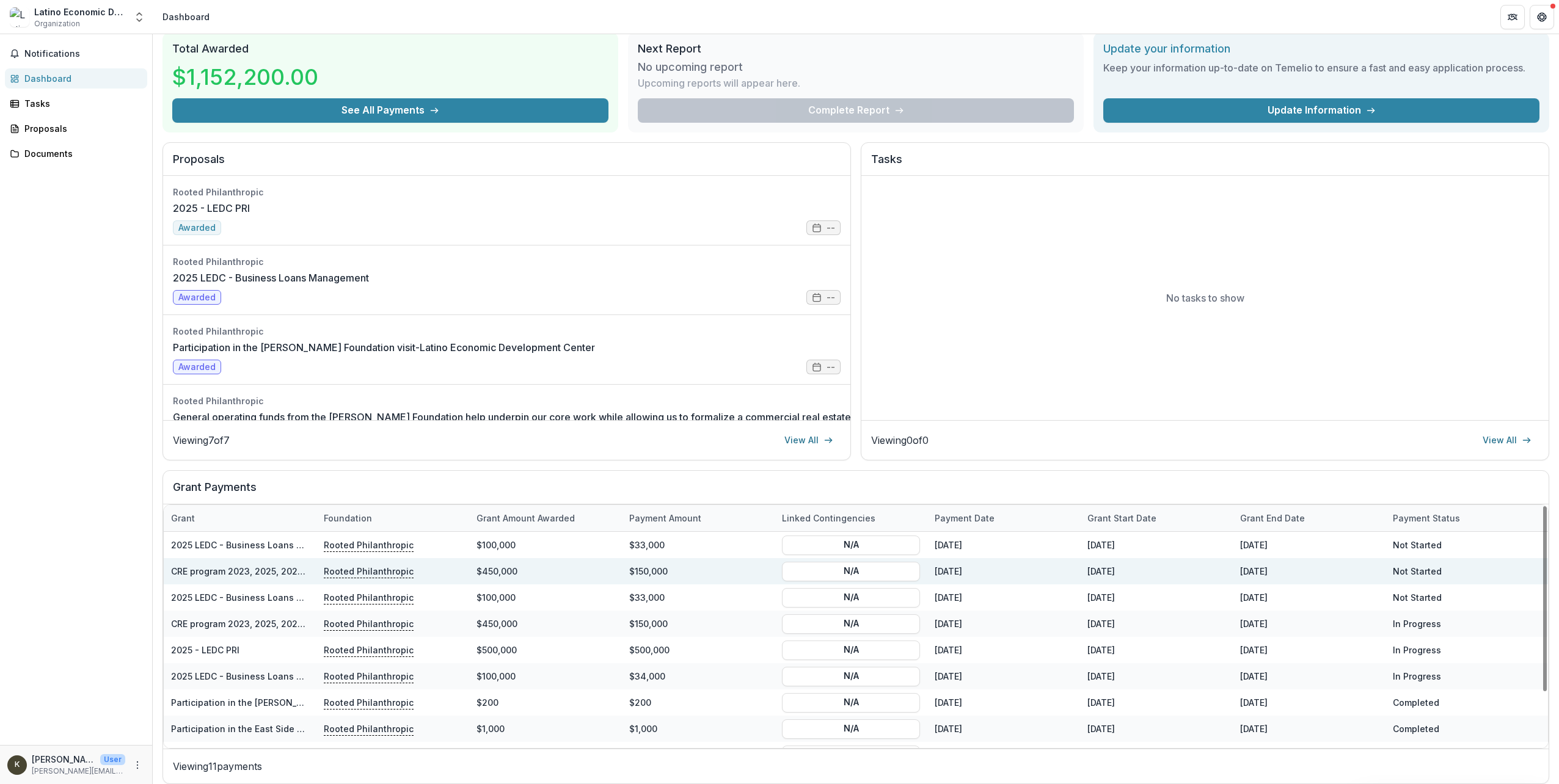
click at [274, 572] on link "CRE program 2023, 2025, 2026-LEDC" at bounding box center [250, 571] width 158 height 10
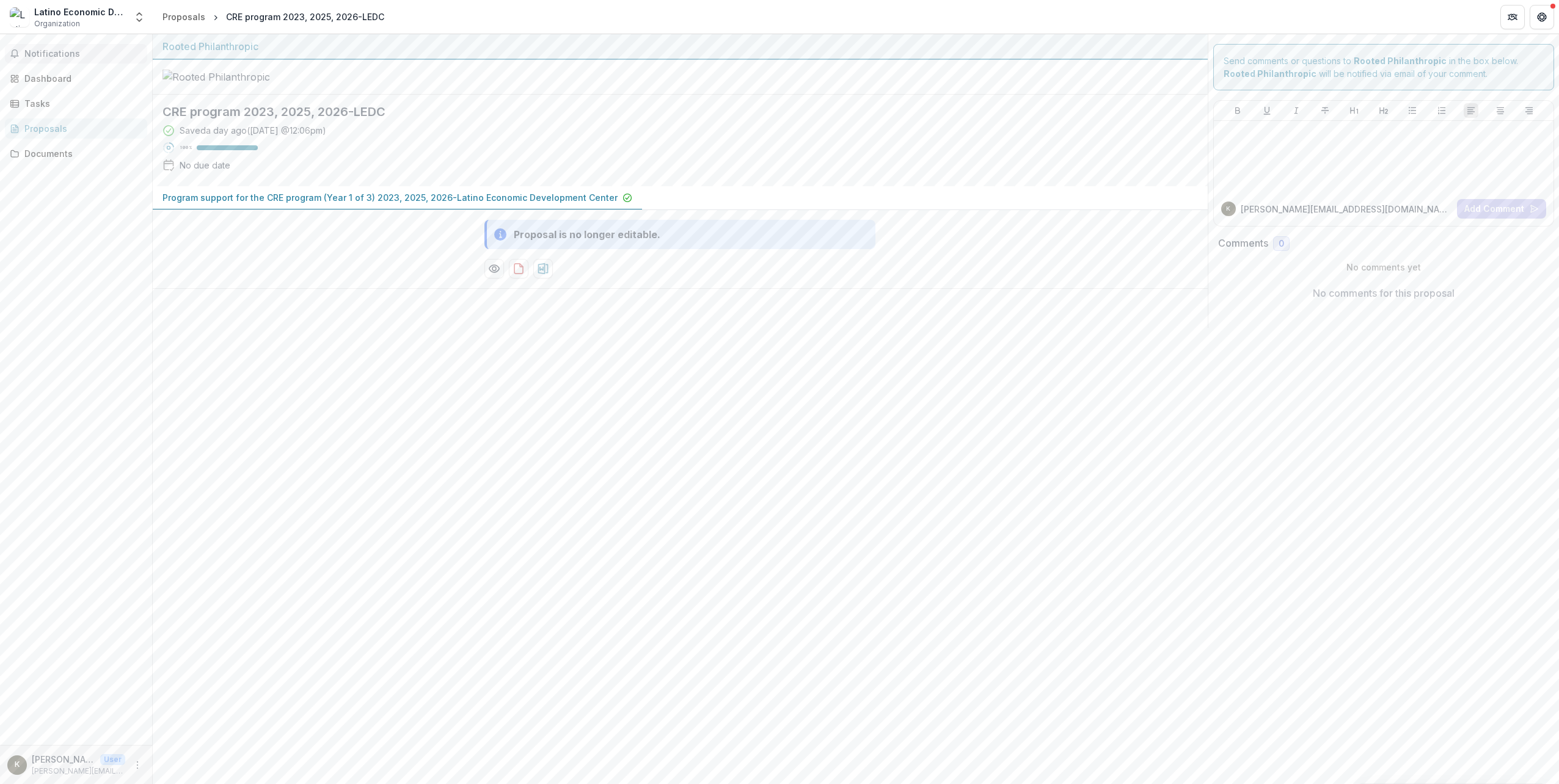
click at [43, 54] on span "Notifications" at bounding box center [83, 54] width 118 height 10
click at [58, 77] on div "Dashboard" at bounding box center [81, 78] width 113 height 13
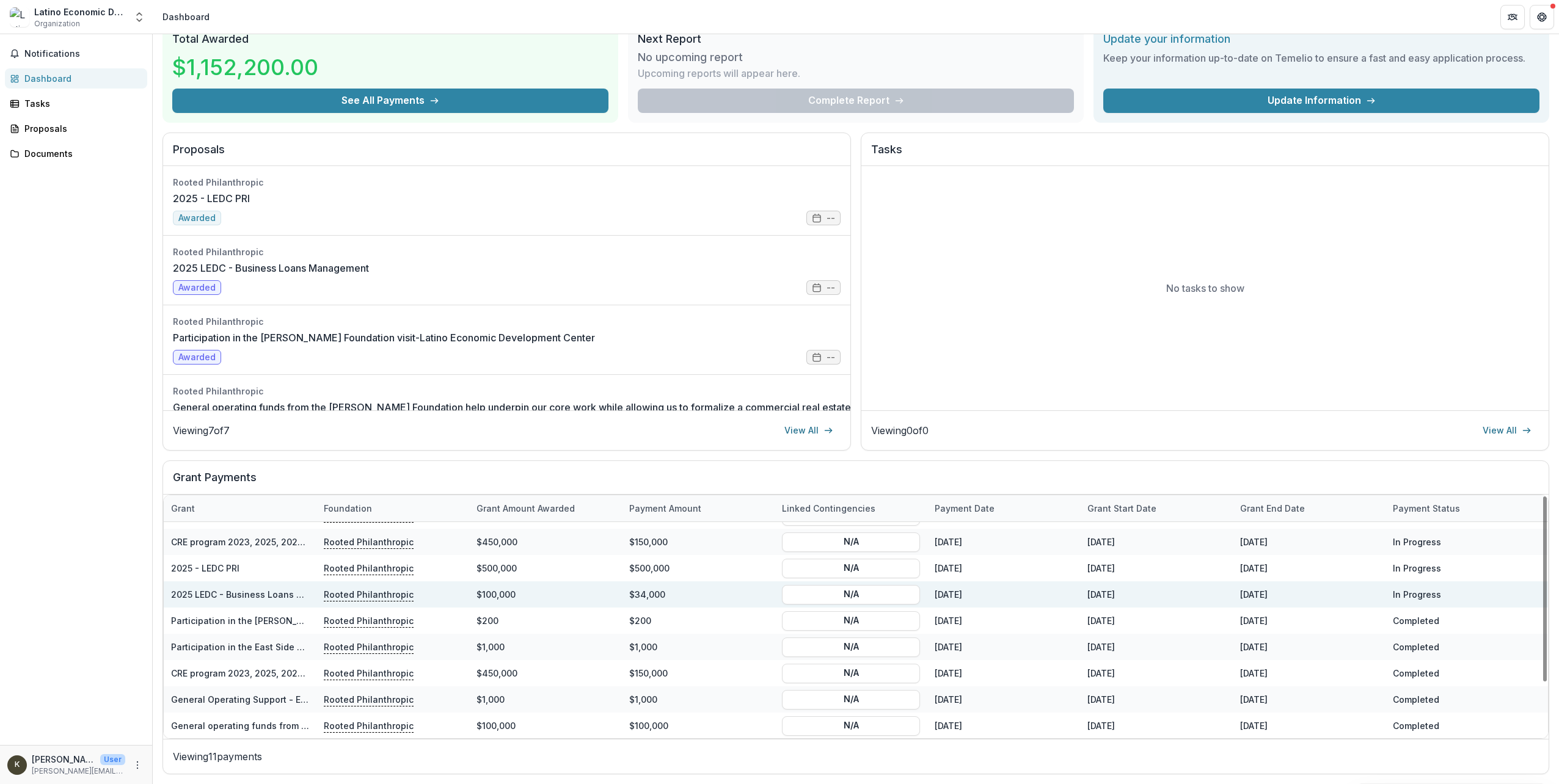
scroll to position [73, 0]
click at [286, 596] on link "2025 LEDC - Business Loans Management" at bounding box center [262, 594] width 182 height 10
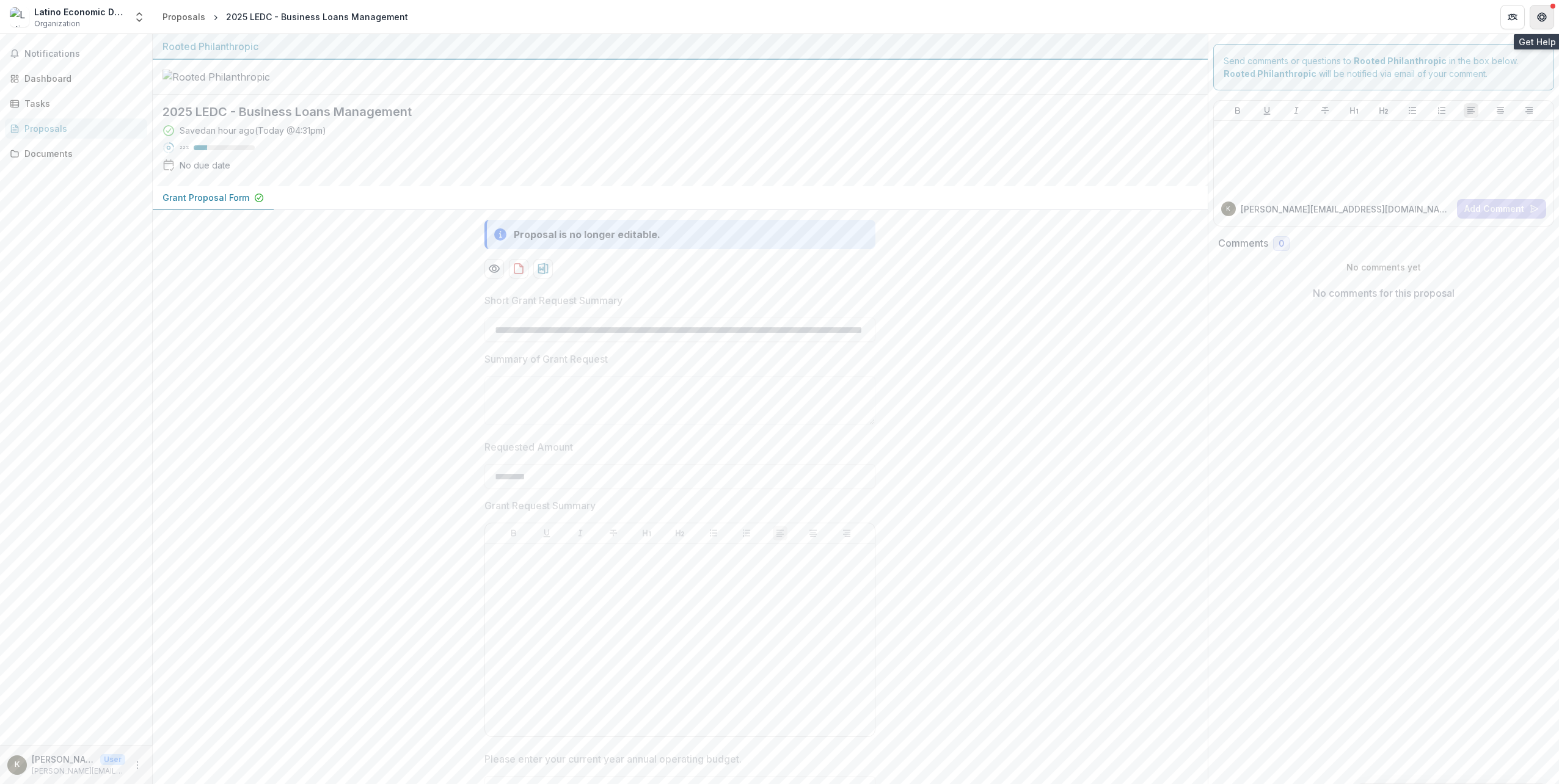
click at [1540, 22] on button "Get Help" at bounding box center [1542, 17] width 25 height 25
click at [53, 103] on div "Tasks" at bounding box center [81, 103] width 113 height 13
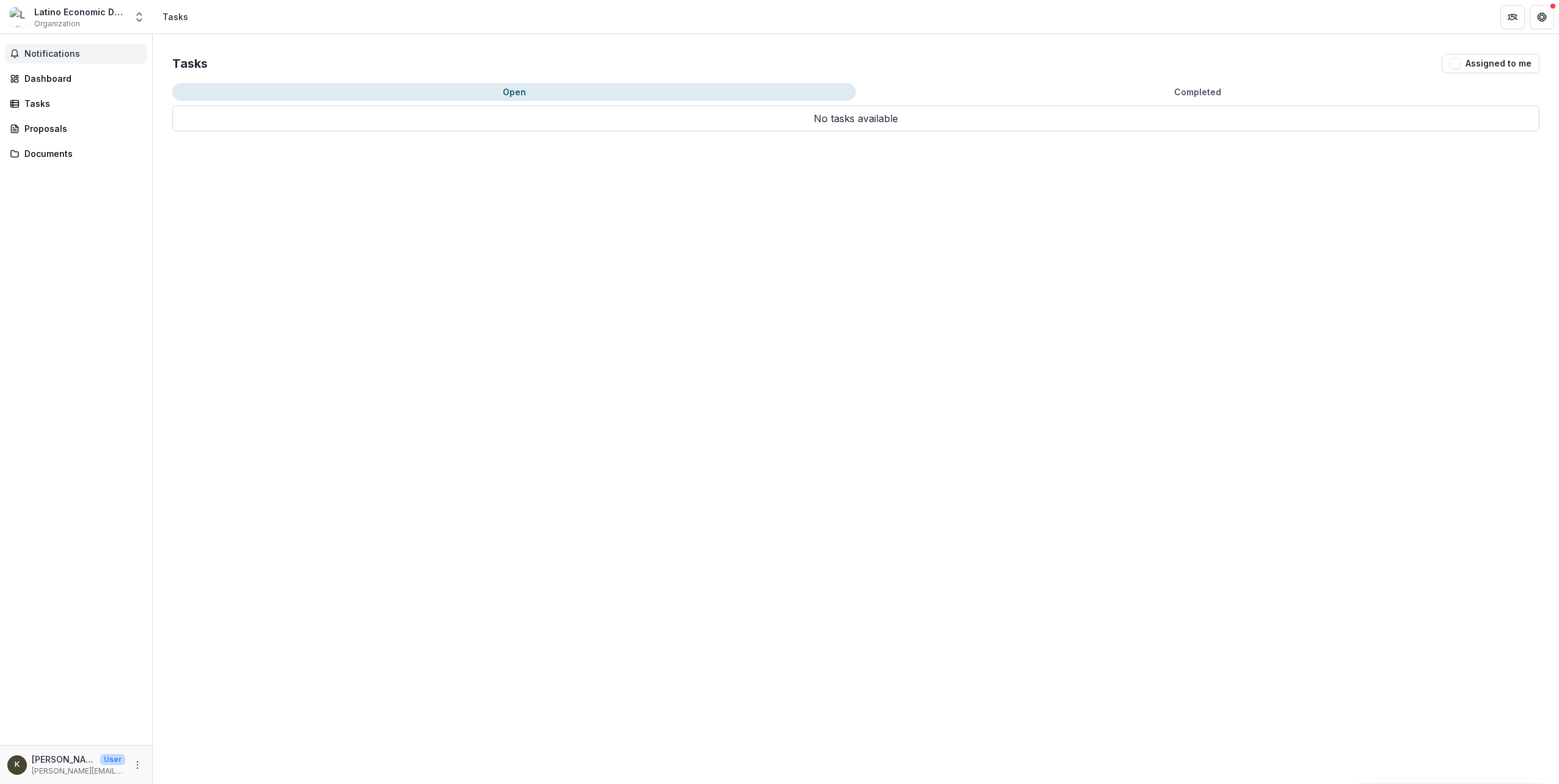
click at [75, 58] on span "Notifications" at bounding box center [83, 54] width 118 height 10
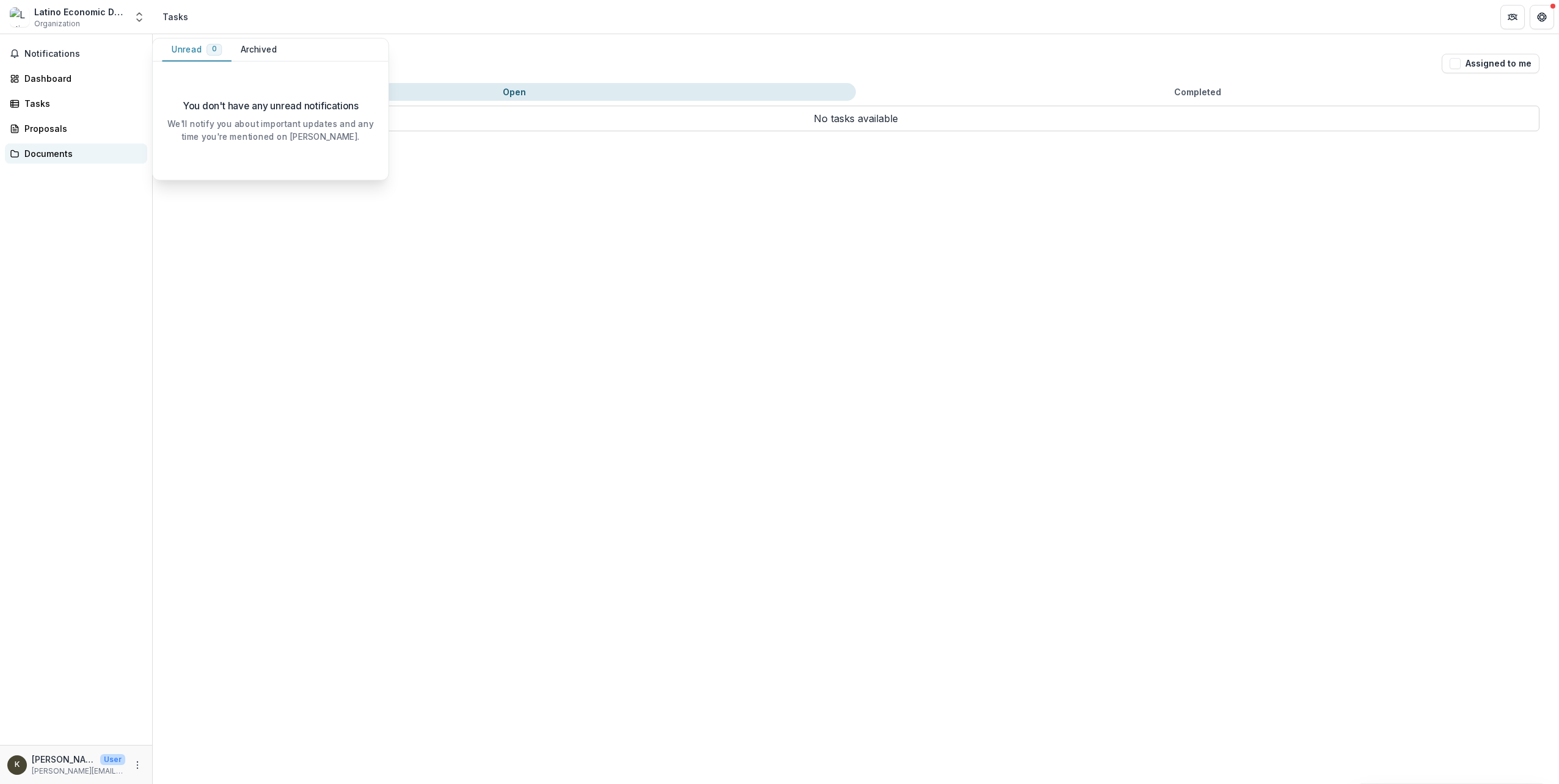
click at [78, 154] on div "Documents" at bounding box center [81, 153] width 113 height 13
